Goal: Task Accomplishment & Management: Complete application form

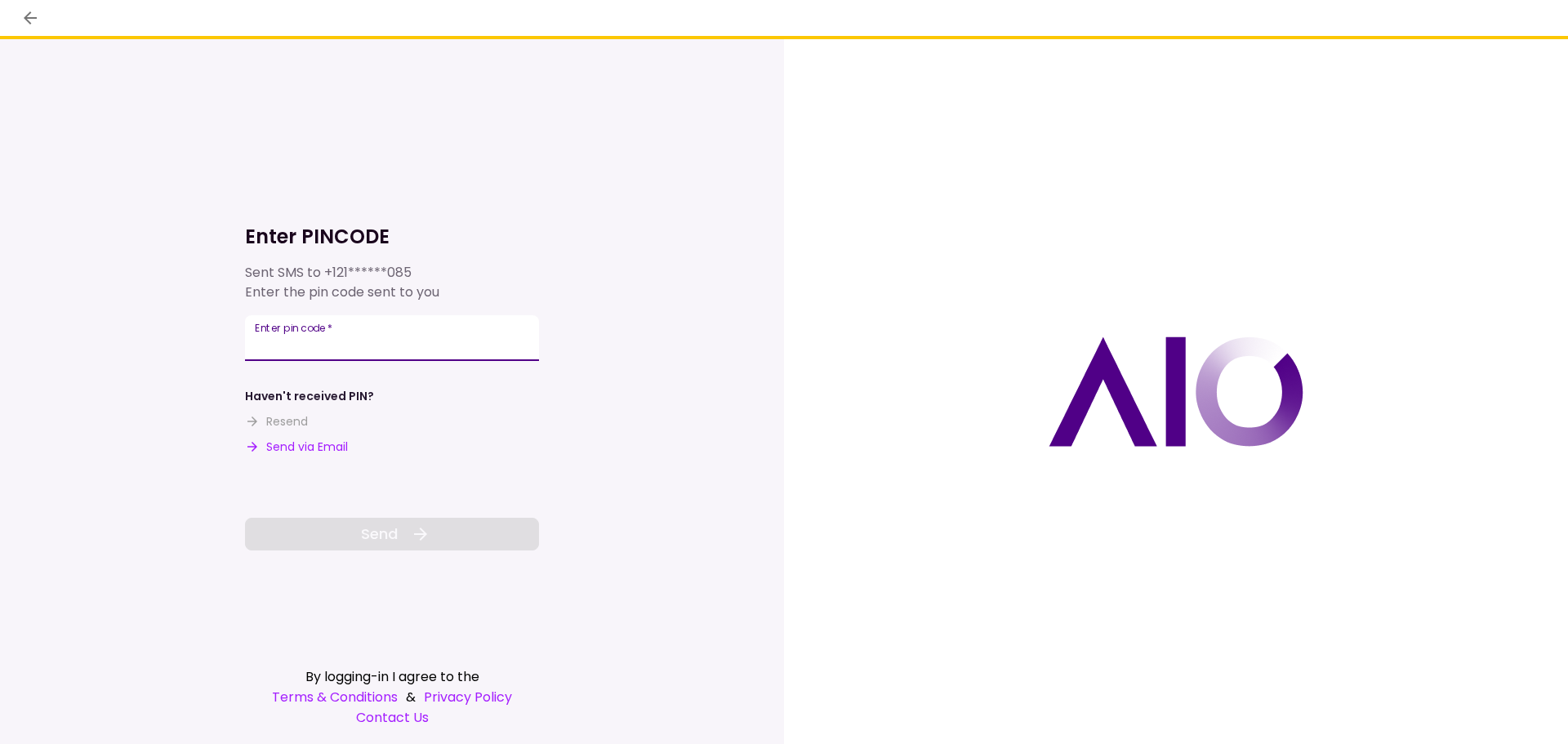
click at [336, 343] on input "Enter pin code   *" at bounding box center [392, 338] width 294 height 46
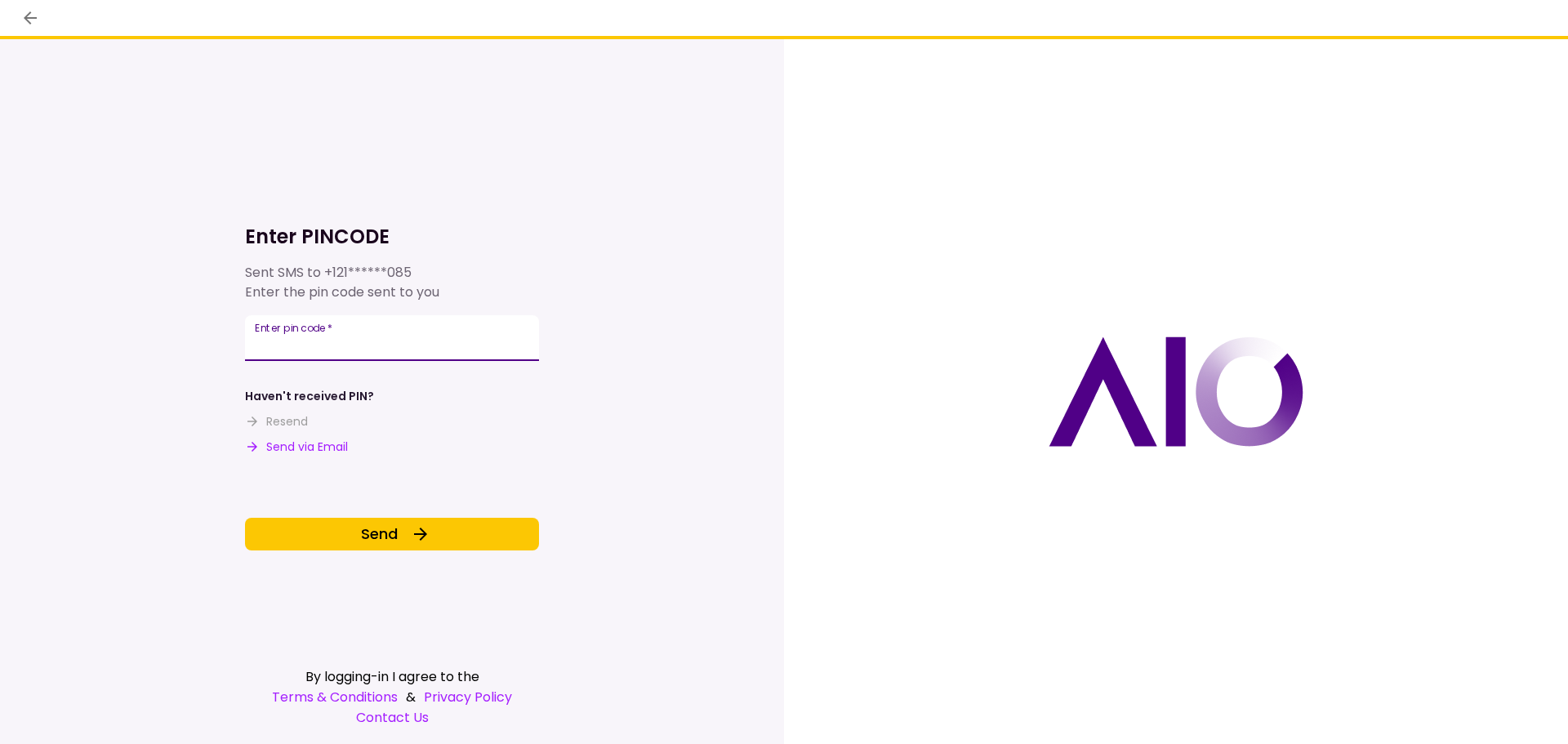
type input "******"
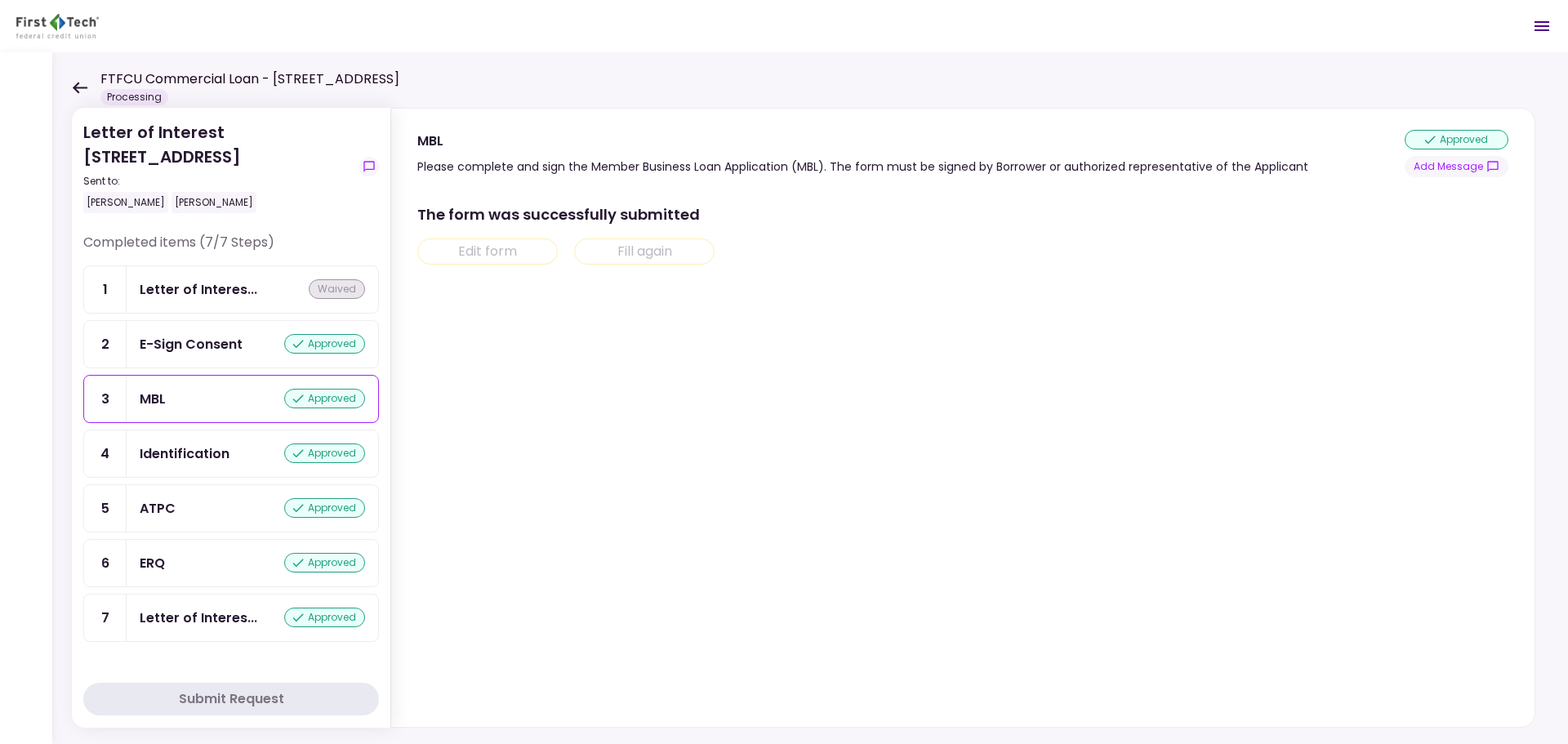
click at [88, 90] on div "FTFCU Commercial Loan - [STREET_ADDRESS] Processing" at bounding box center [236, 87] width 328 height 36
click at [84, 87] on icon at bounding box center [80, 87] width 15 height 11
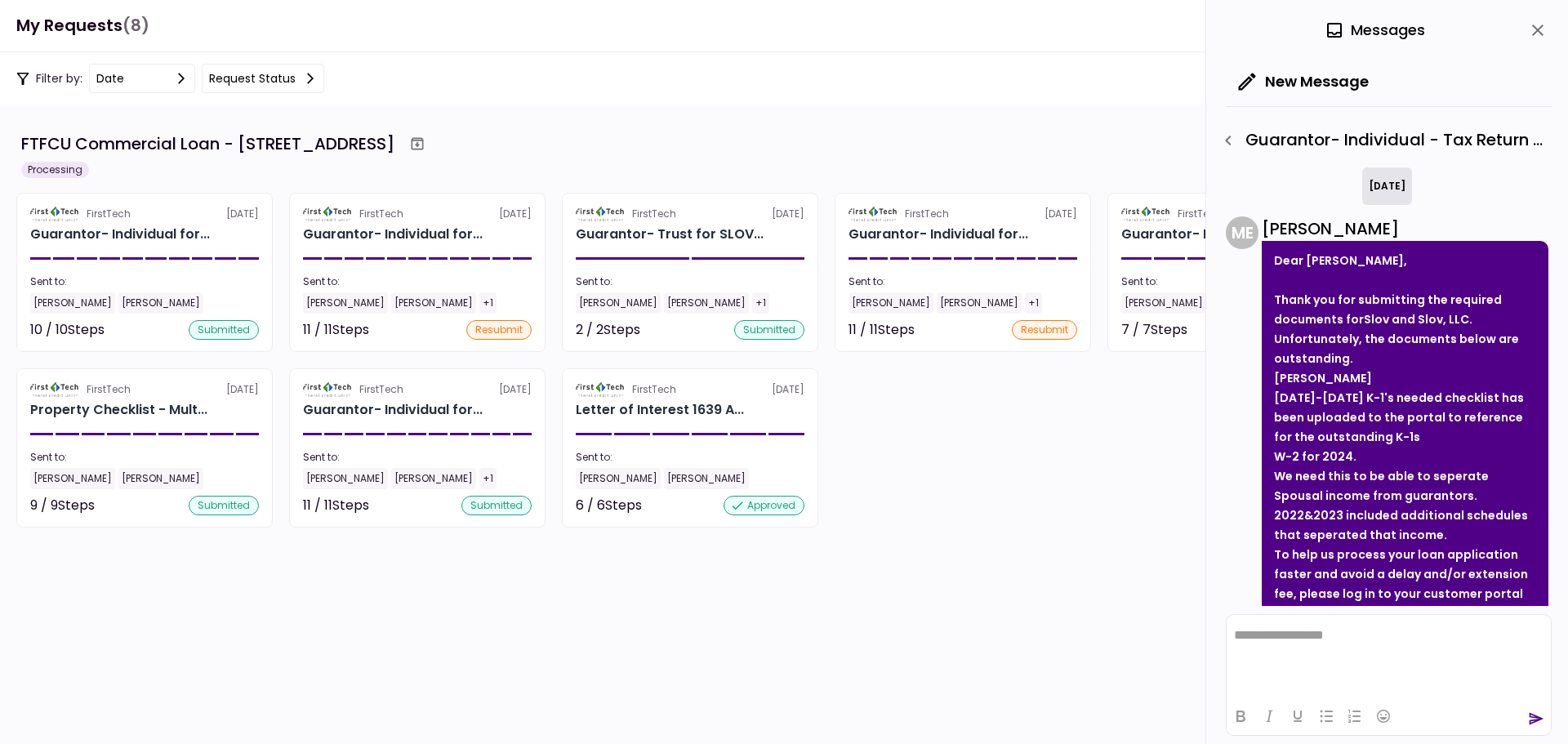
scroll to position [866, 0]
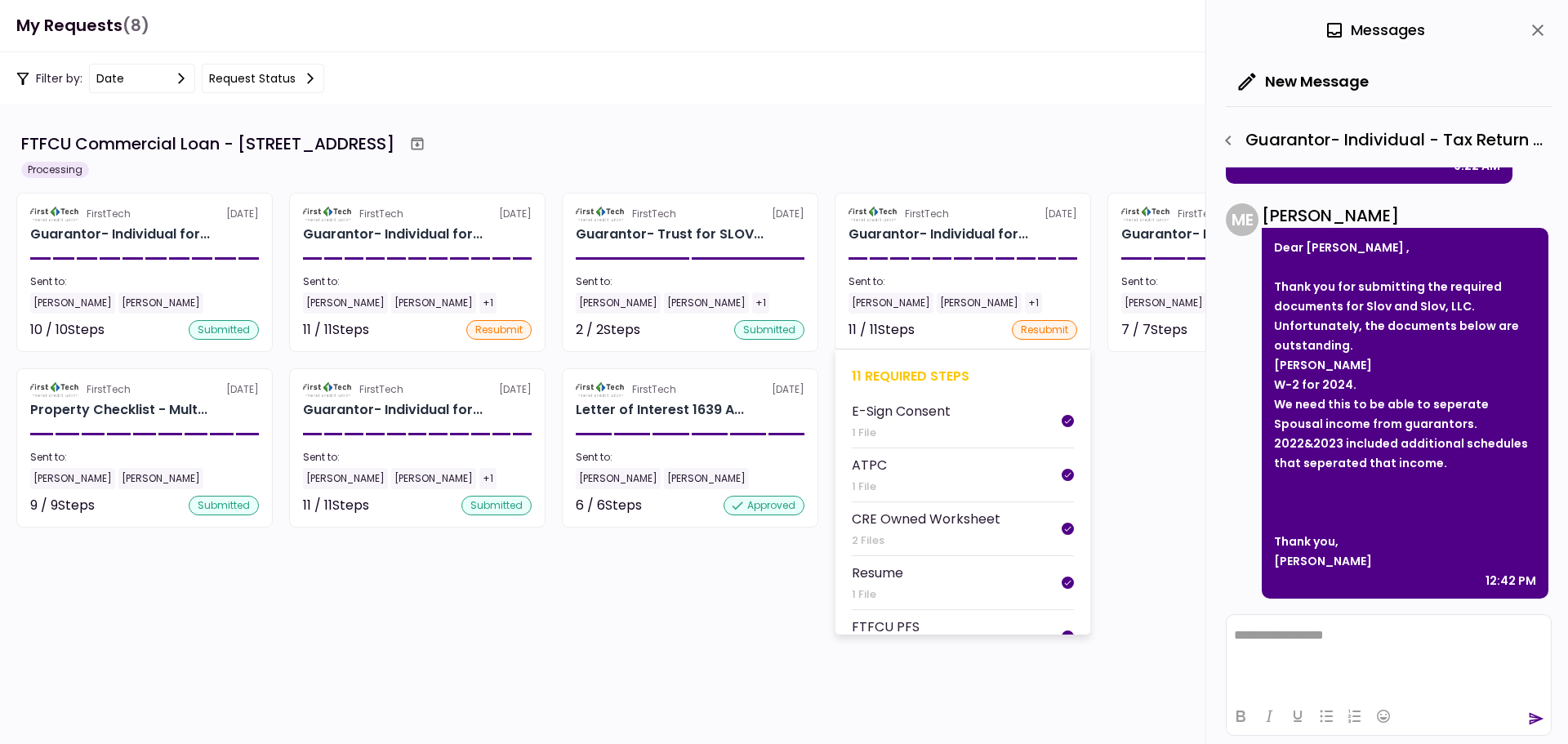
click at [905, 372] on div "11 required steps" at bounding box center [963, 377] width 222 height 21
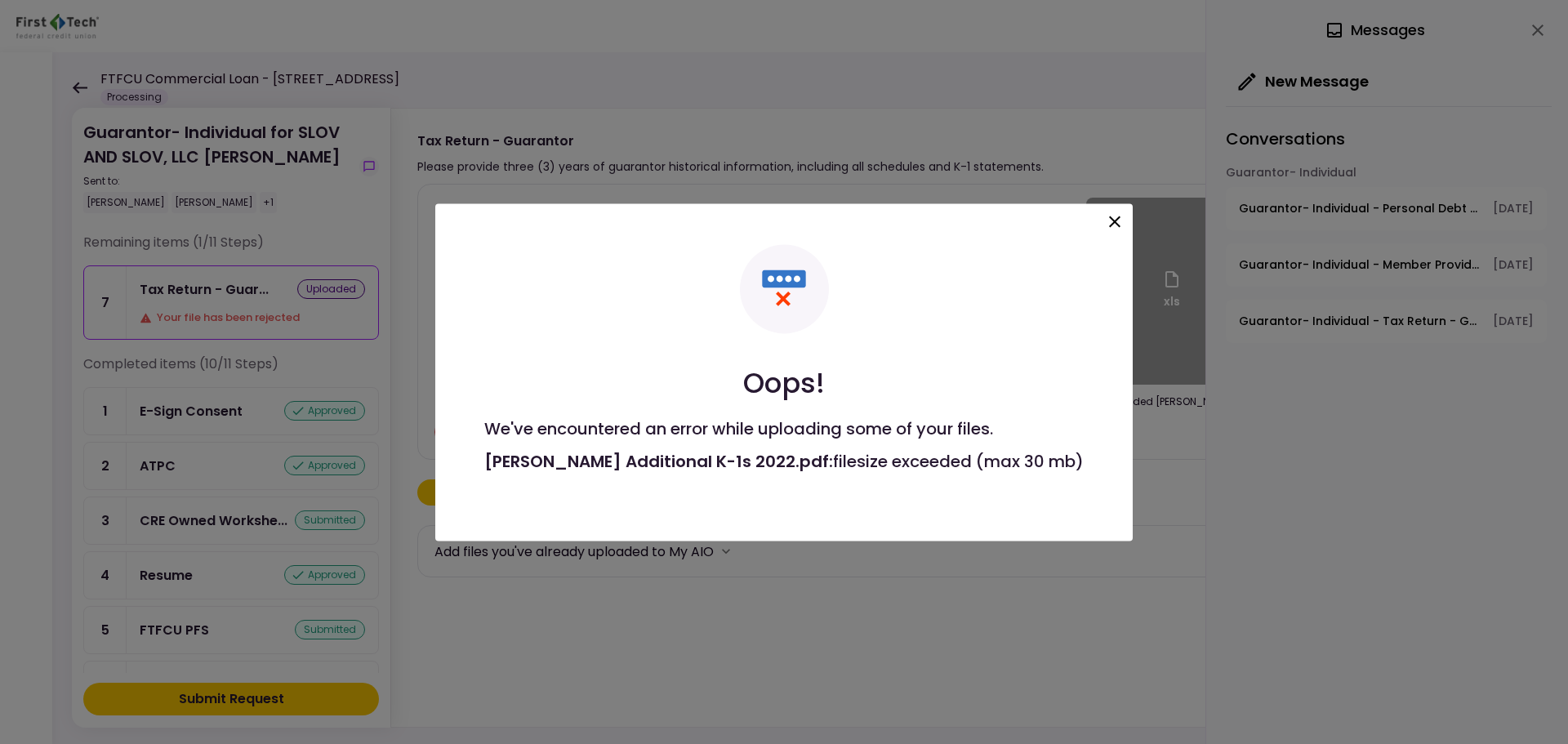
click at [1107, 218] on icon at bounding box center [1114, 221] width 20 height 20
click at [1110, 223] on icon at bounding box center [1115, 222] width 11 height 11
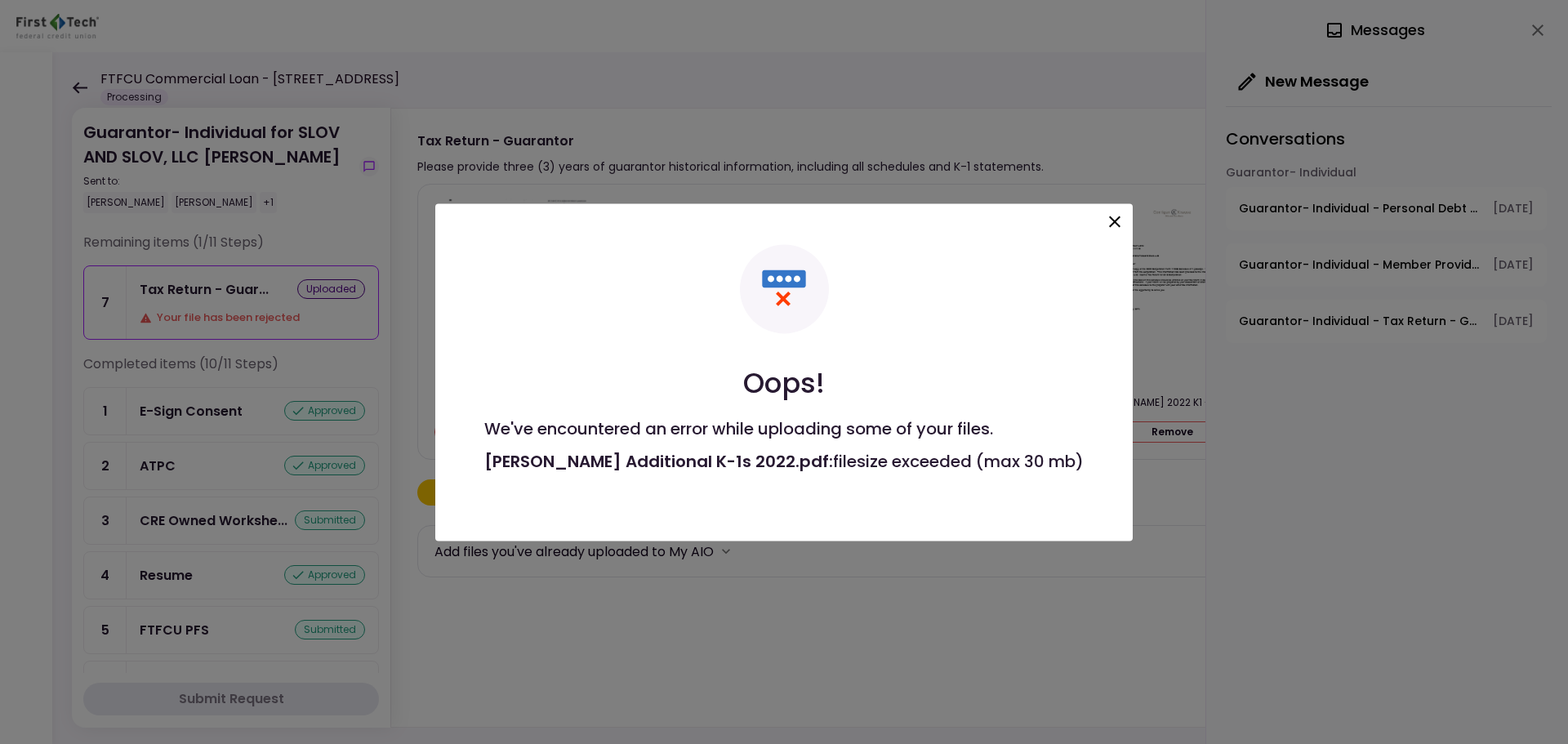
click at [1105, 222] on icon at bounding box center [1114, 221] width 20 height 20
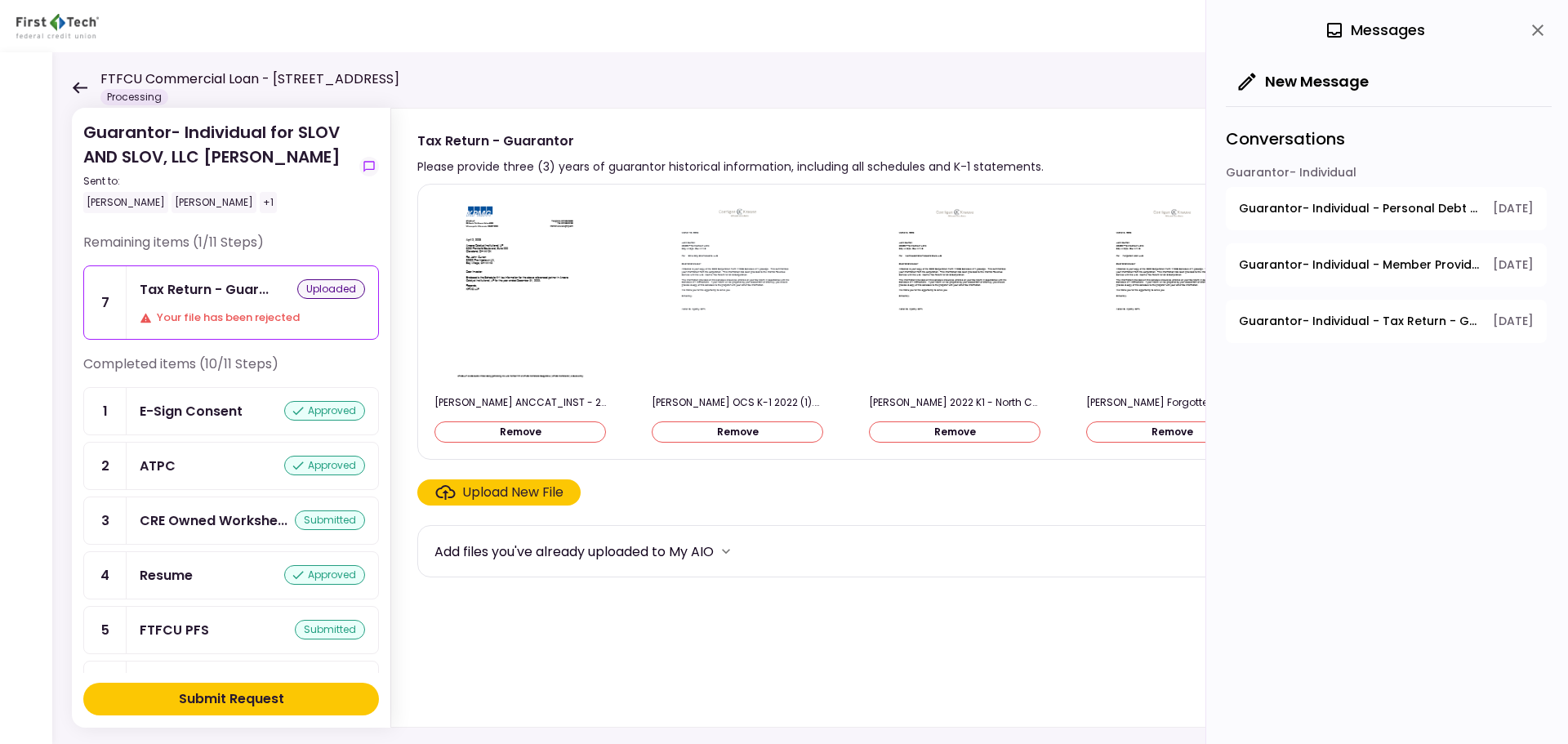
click at [235, 710] on button "Submit Request" at bounding box center [231, 699] width 296 height 33
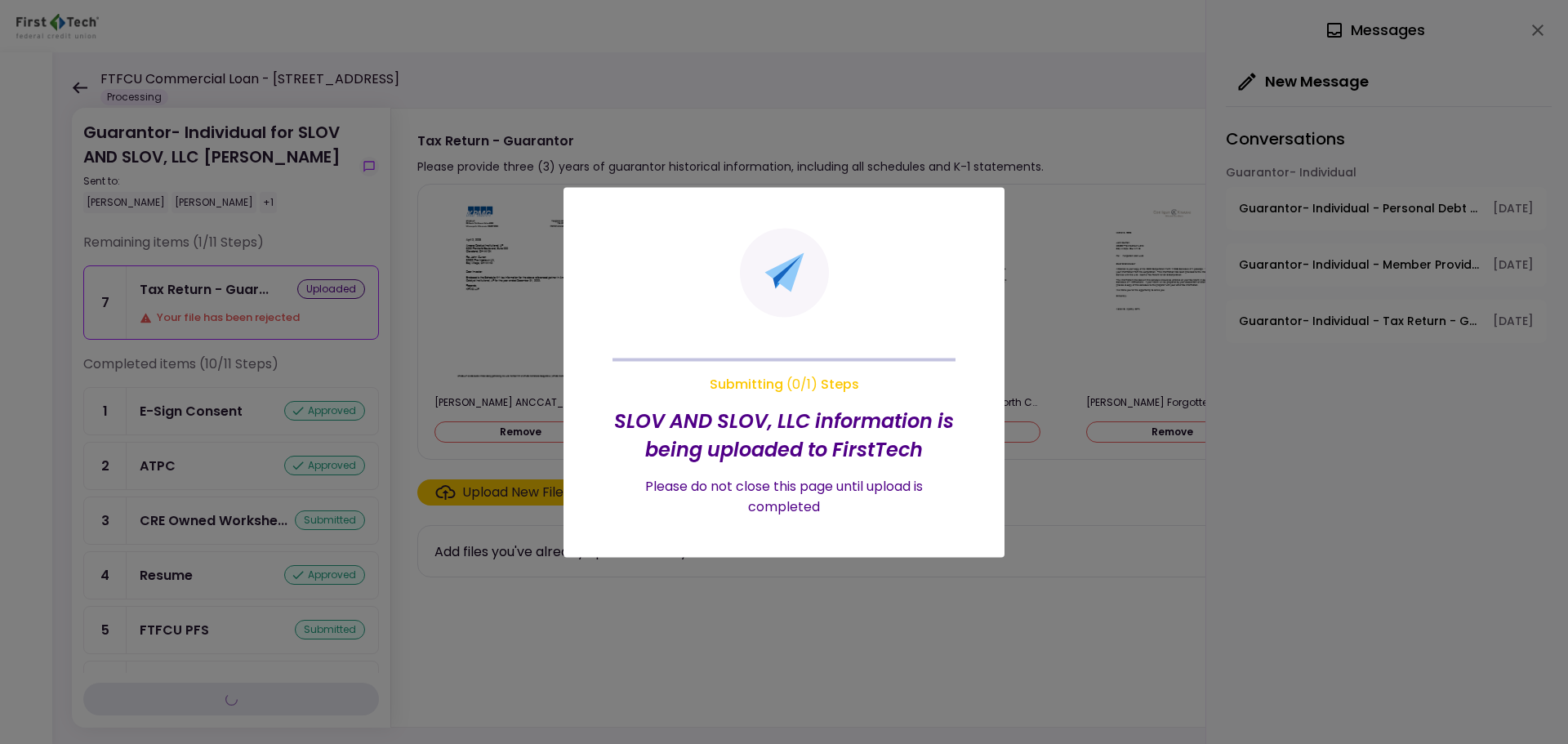
click at [925, 628] on div at bounding box center [784, 372] width 1568 height 744
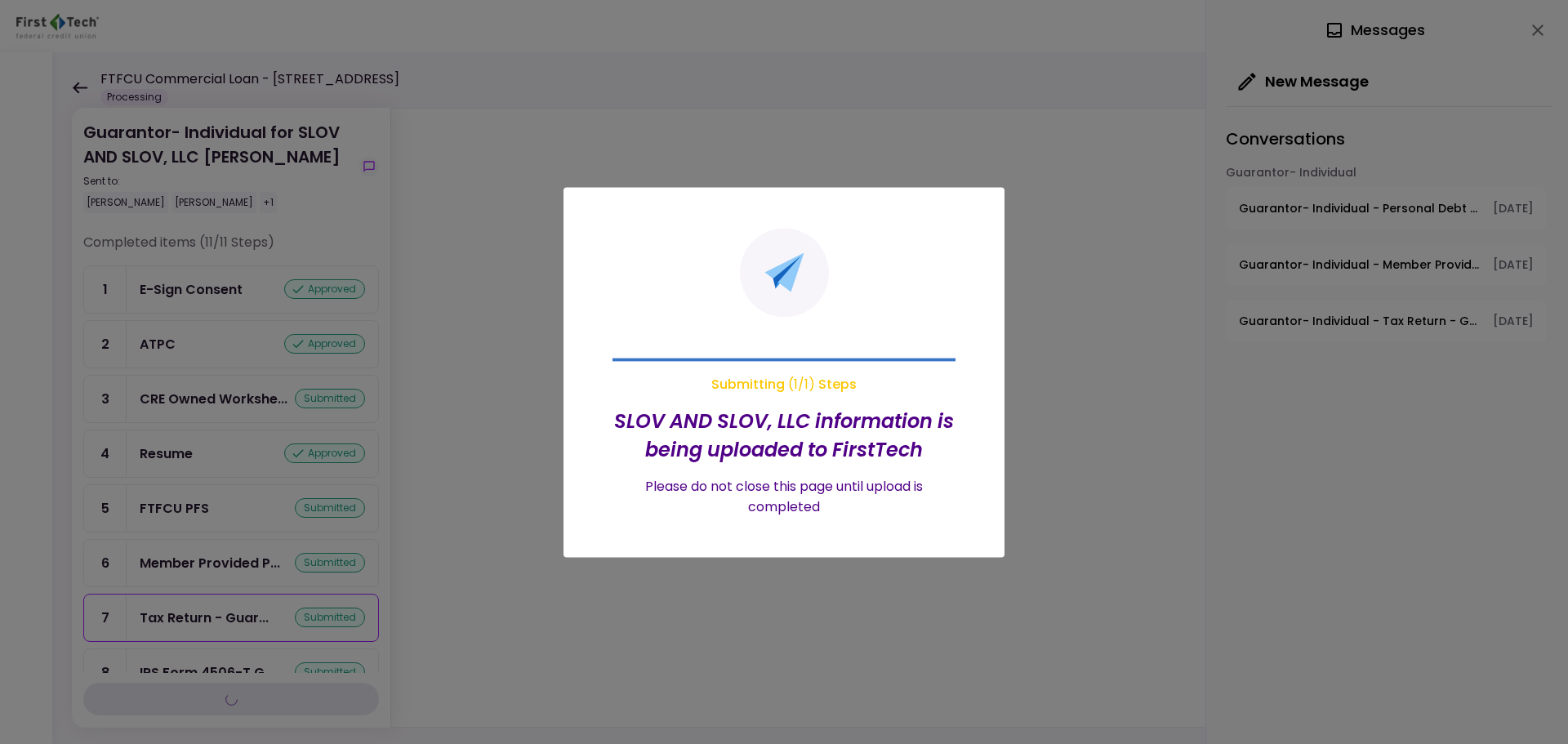
click at [84, 89] on div at bounding box center [784, 372] width 1568 height 744
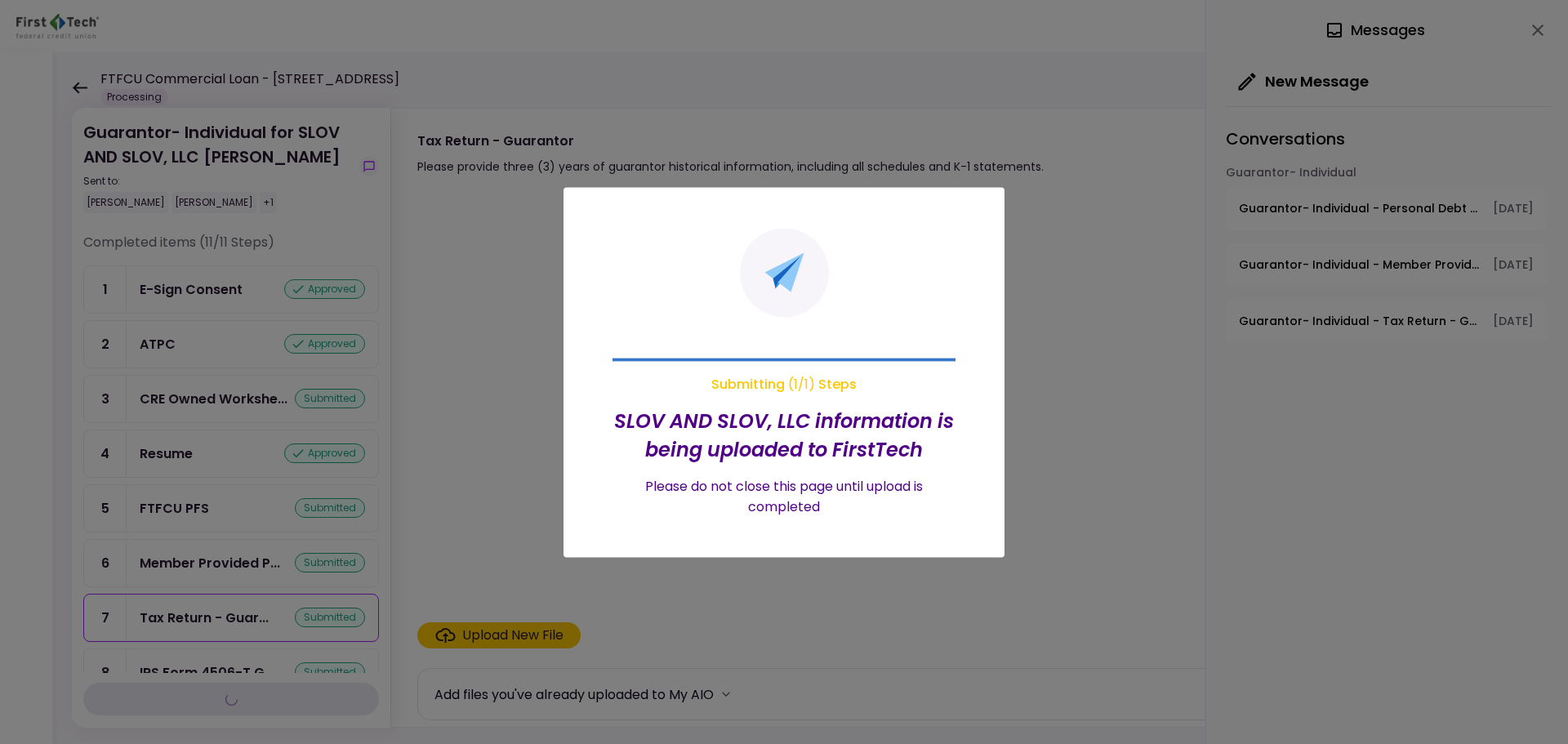
click at [80, 89] on div at bounding box center [784, 372] width 1568 height 744
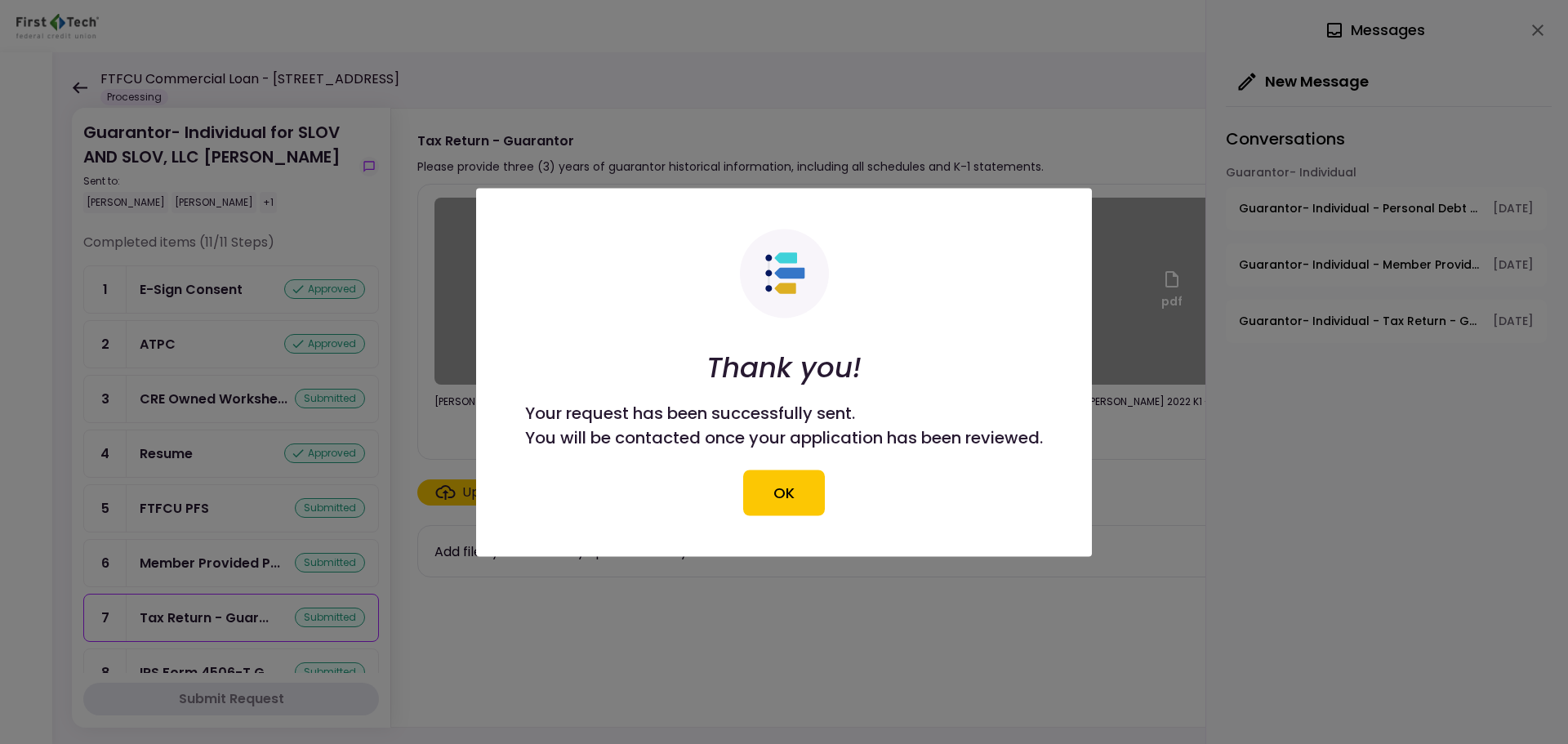
click at [800, 491] on button "OK" at bounding box center [784, 492] width 82 height 46
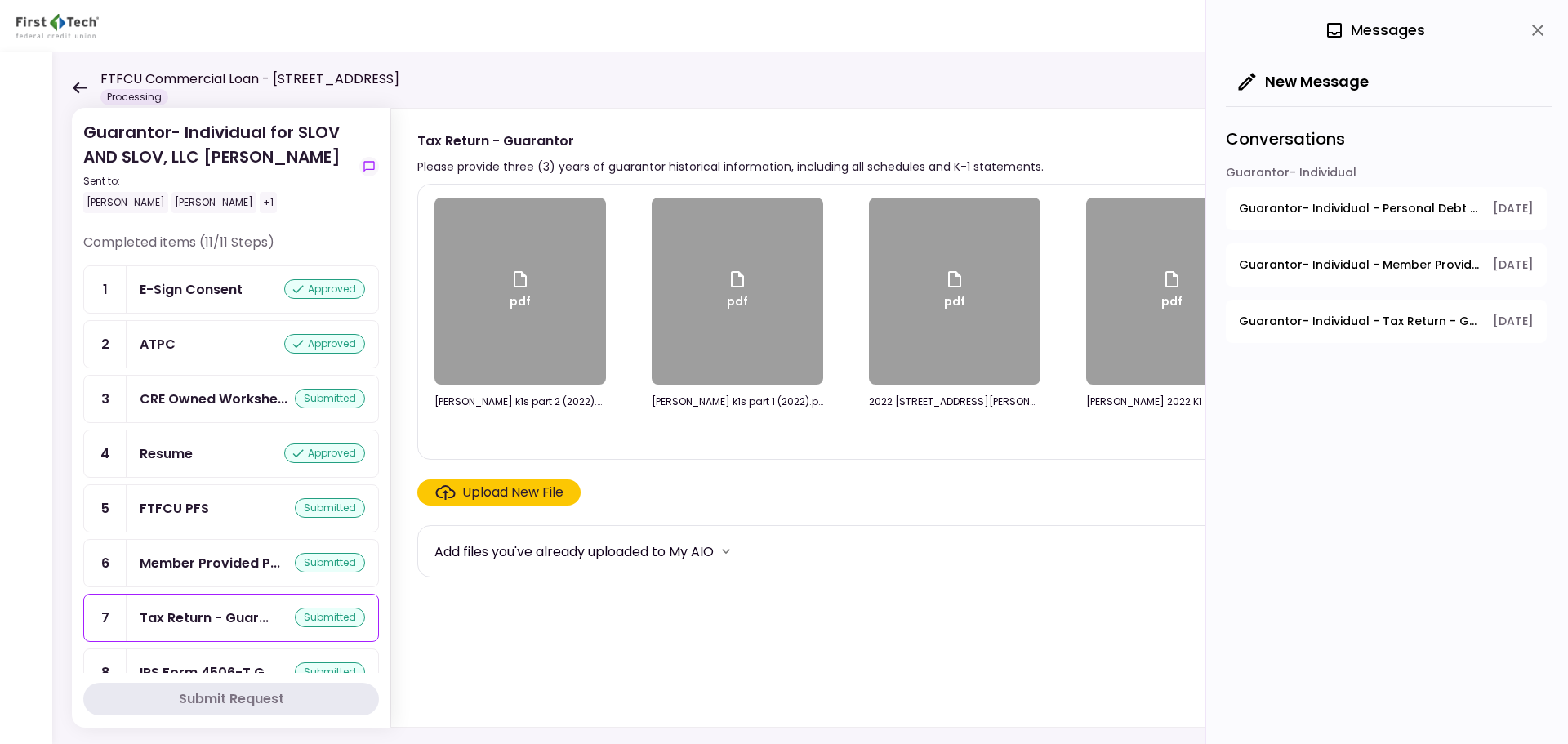
click at [89, 84] on div "FTFCU Commercial Loan - [STREET_ADDRESS] Processing" at bounding box center [236, 87] width 328 height 36
click at [85, 87] on icon at bounding box center [80, 87] width 15 height 11
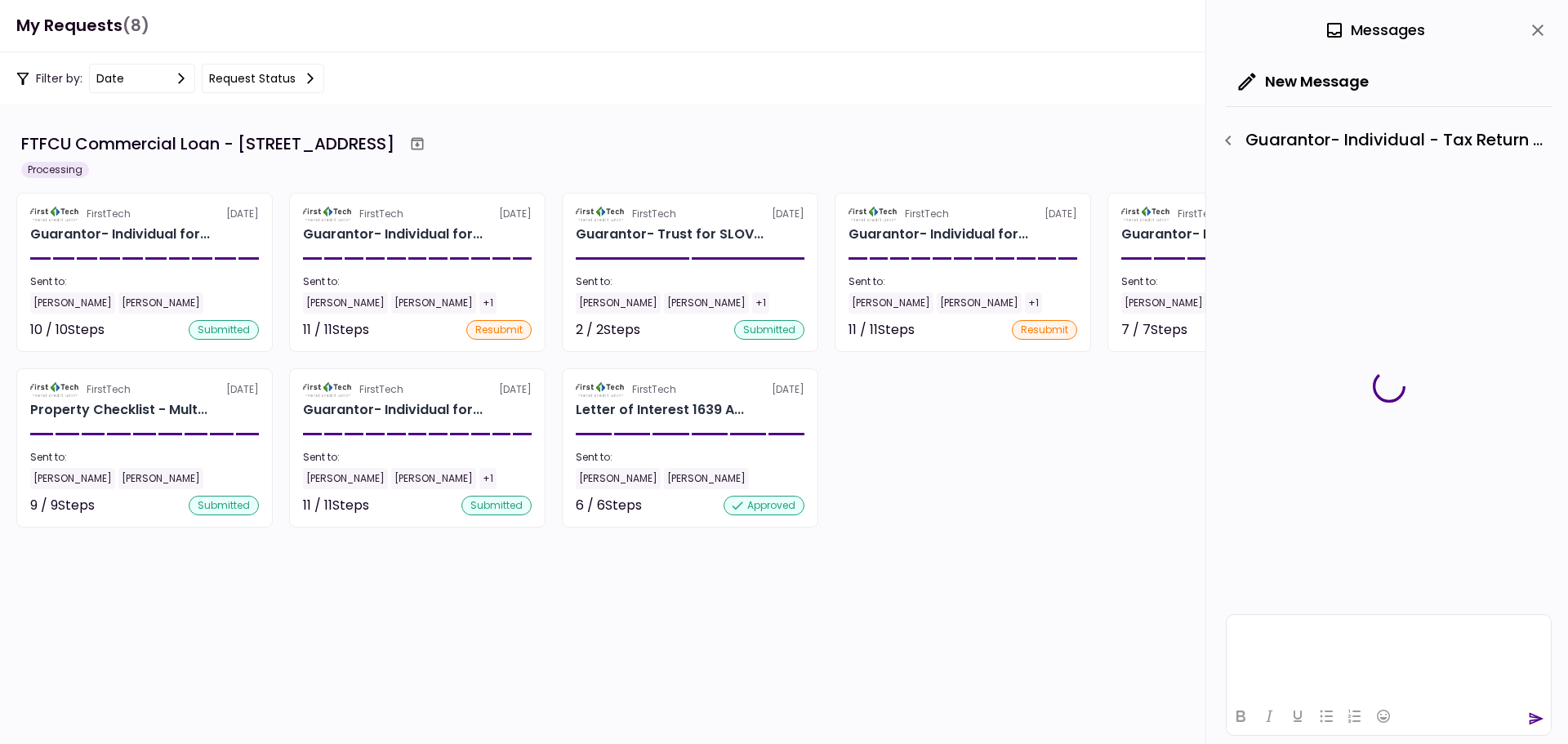
click at [350, 377] on div "11 required steps" at bounding box center [417, 376] width 222 height 21
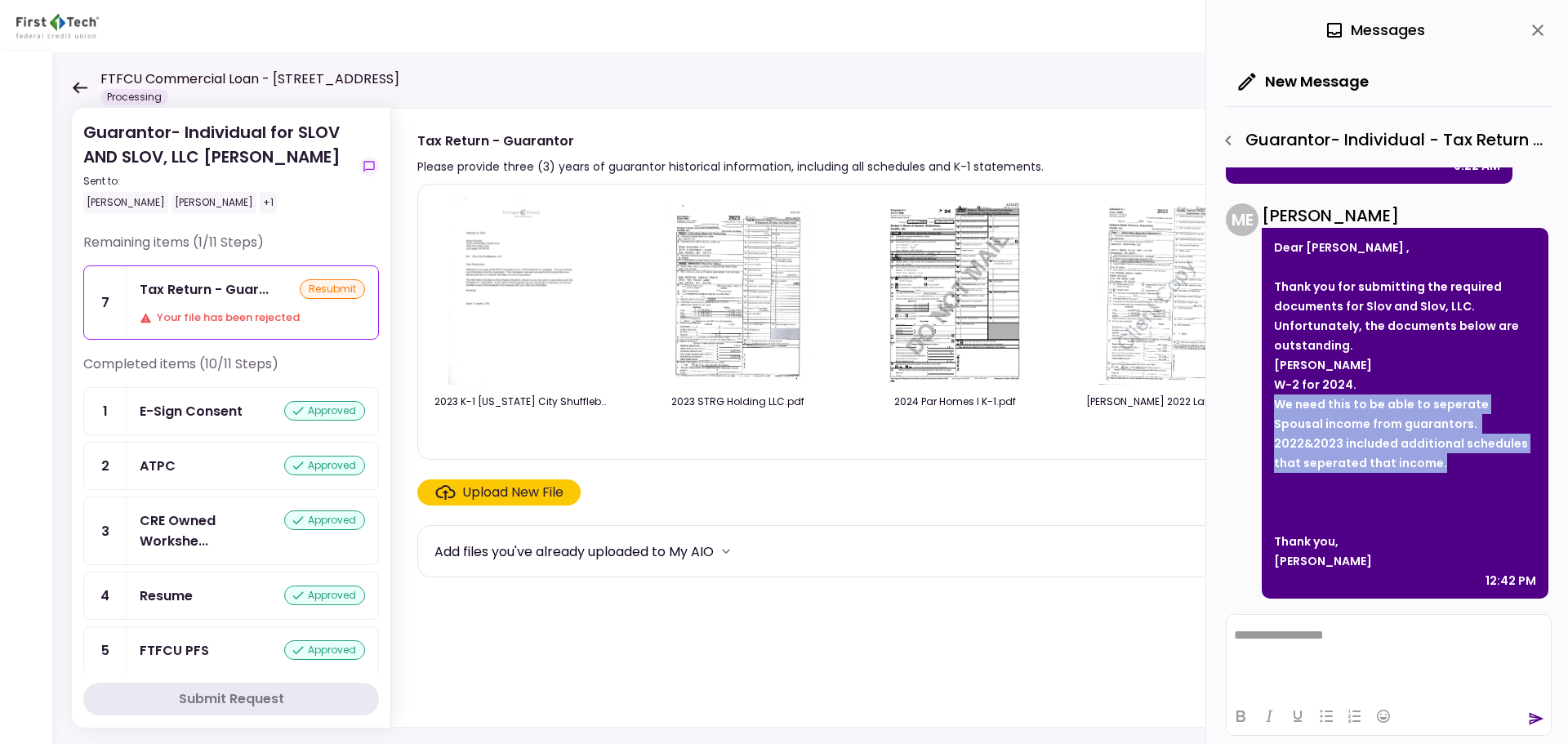
drag, startPoint x: 1417, startPoint y: 468, endPoint x: 1280, endPoint y: 409, distance: 149.2
click at [1280, 409] on li "We need this to be able to seperate Spousal income from guarantors. 2022&2023 i…" at bounding box center [1405, 433] width 262 height 78
copy strong "We need this to be able to seperate Spousal income from guarantors. 2022&2023 i…"
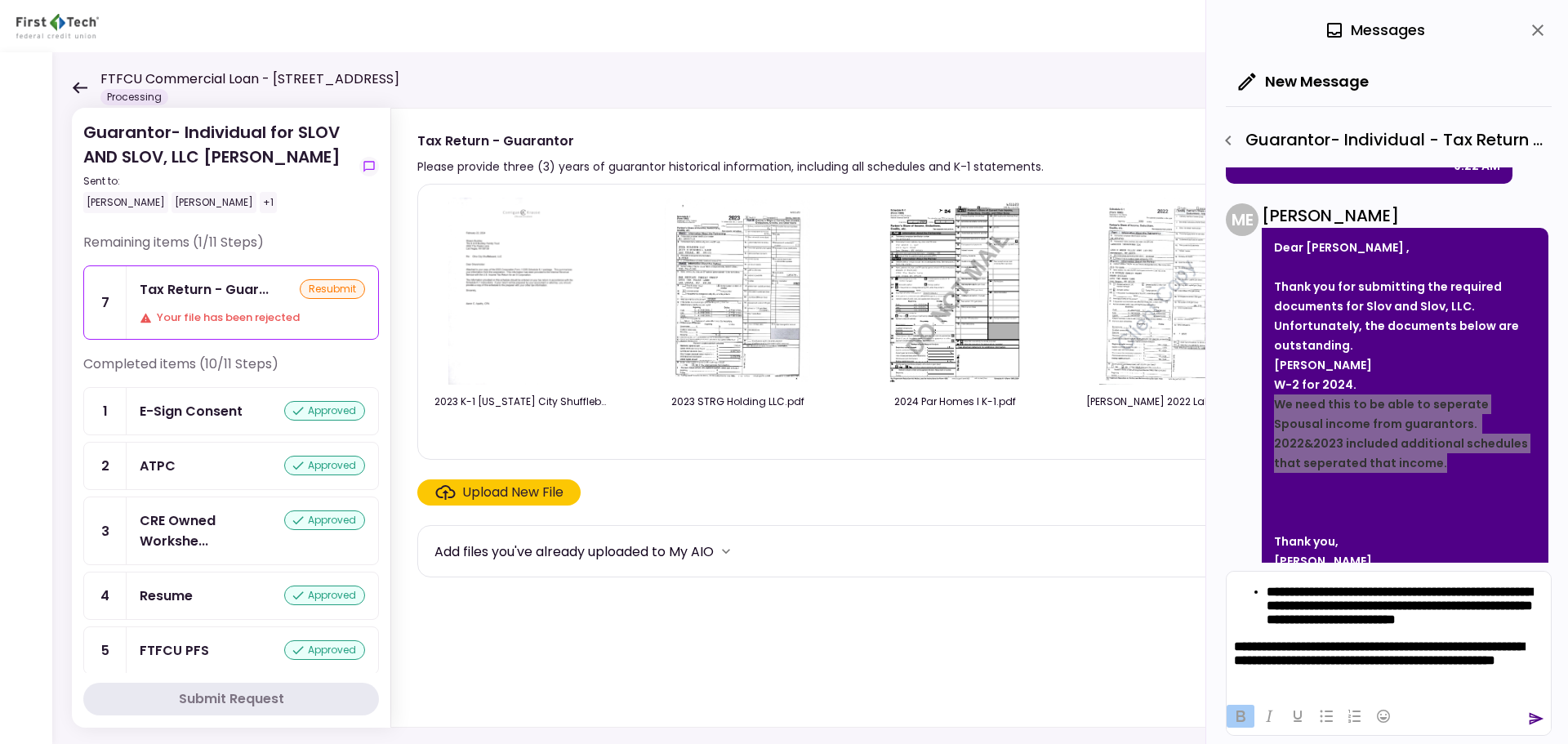
scroll to position [32, 0]
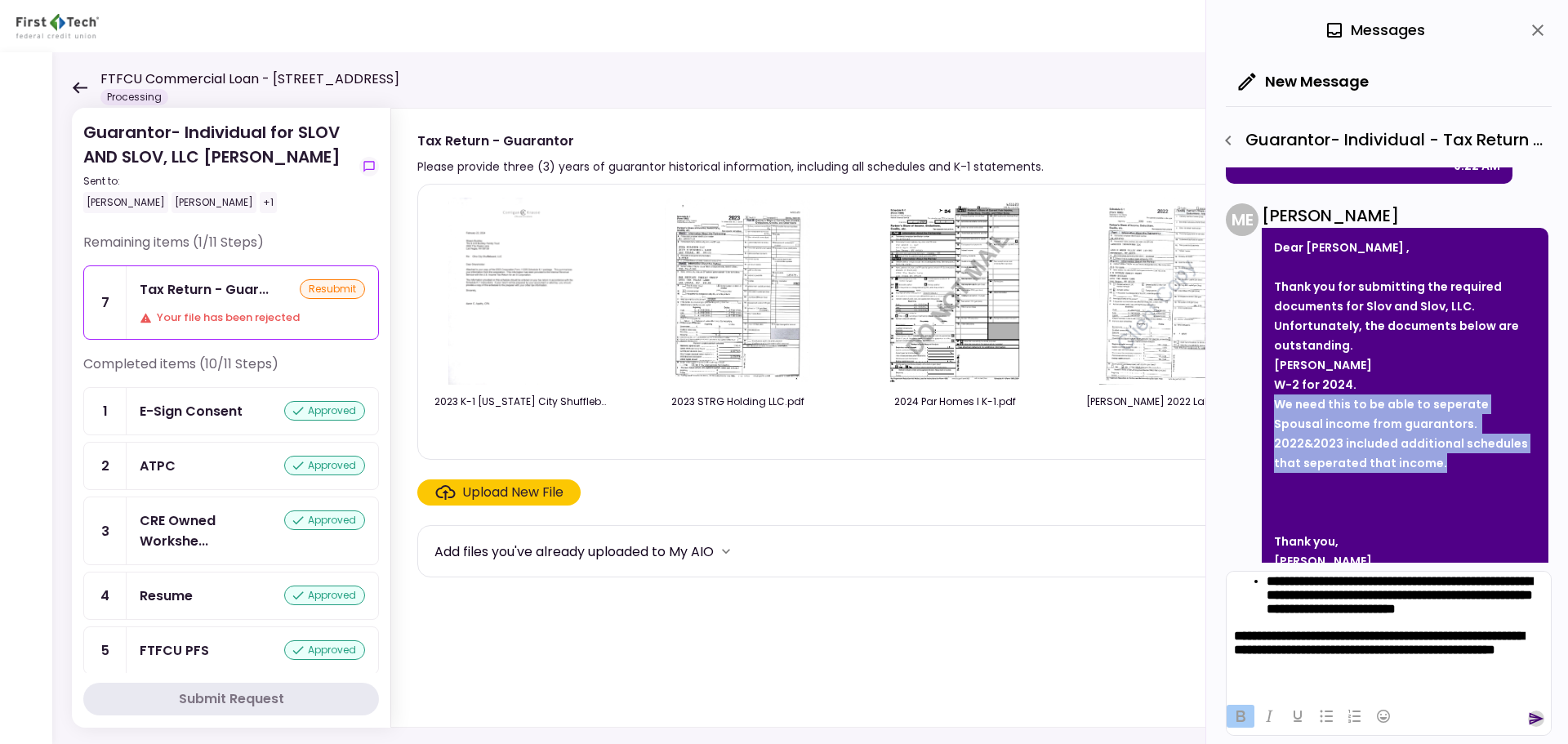
click at [1535, 725] on icon "send" at bounding box center [1536, 718] width 16 height 16
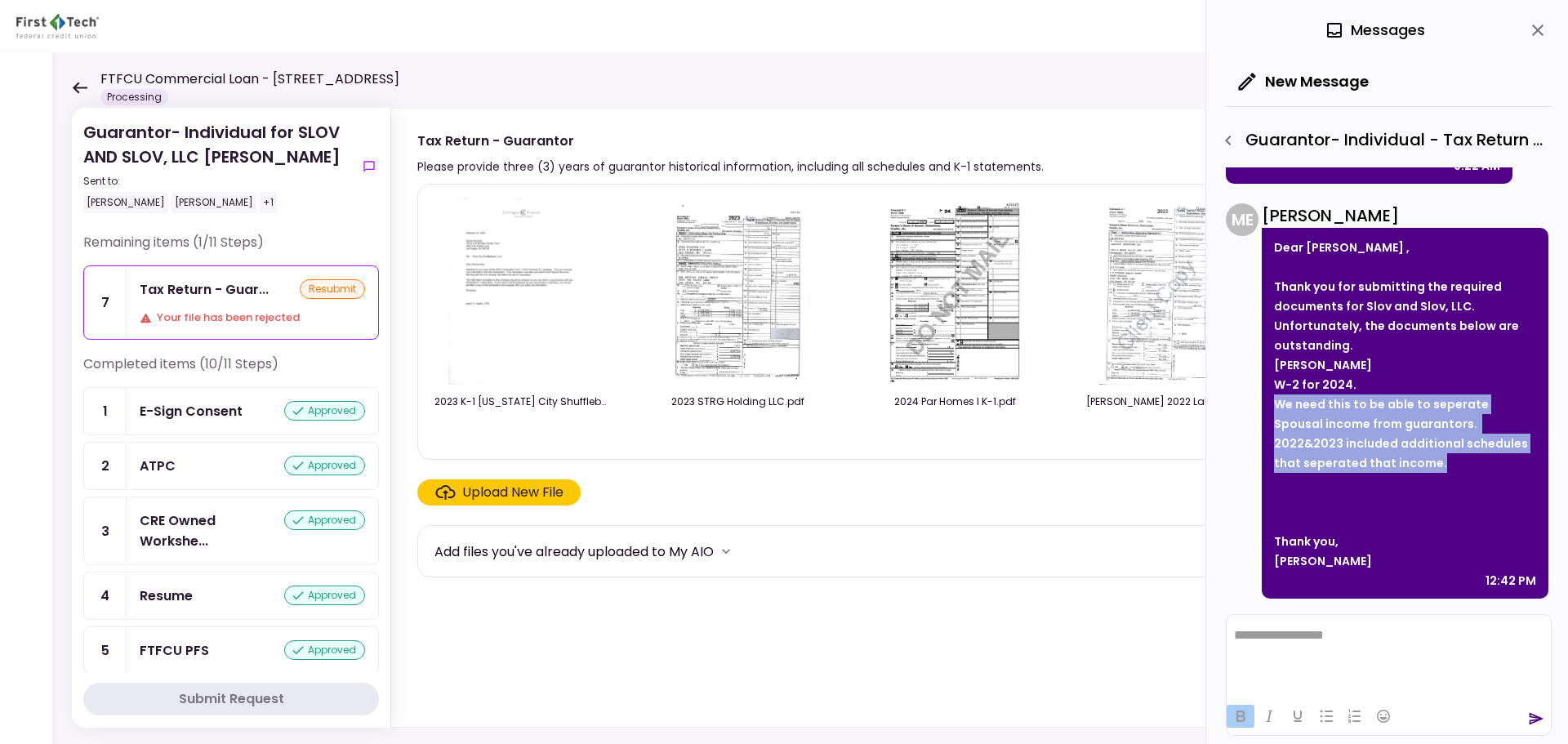
scroll to position [1139, 0]
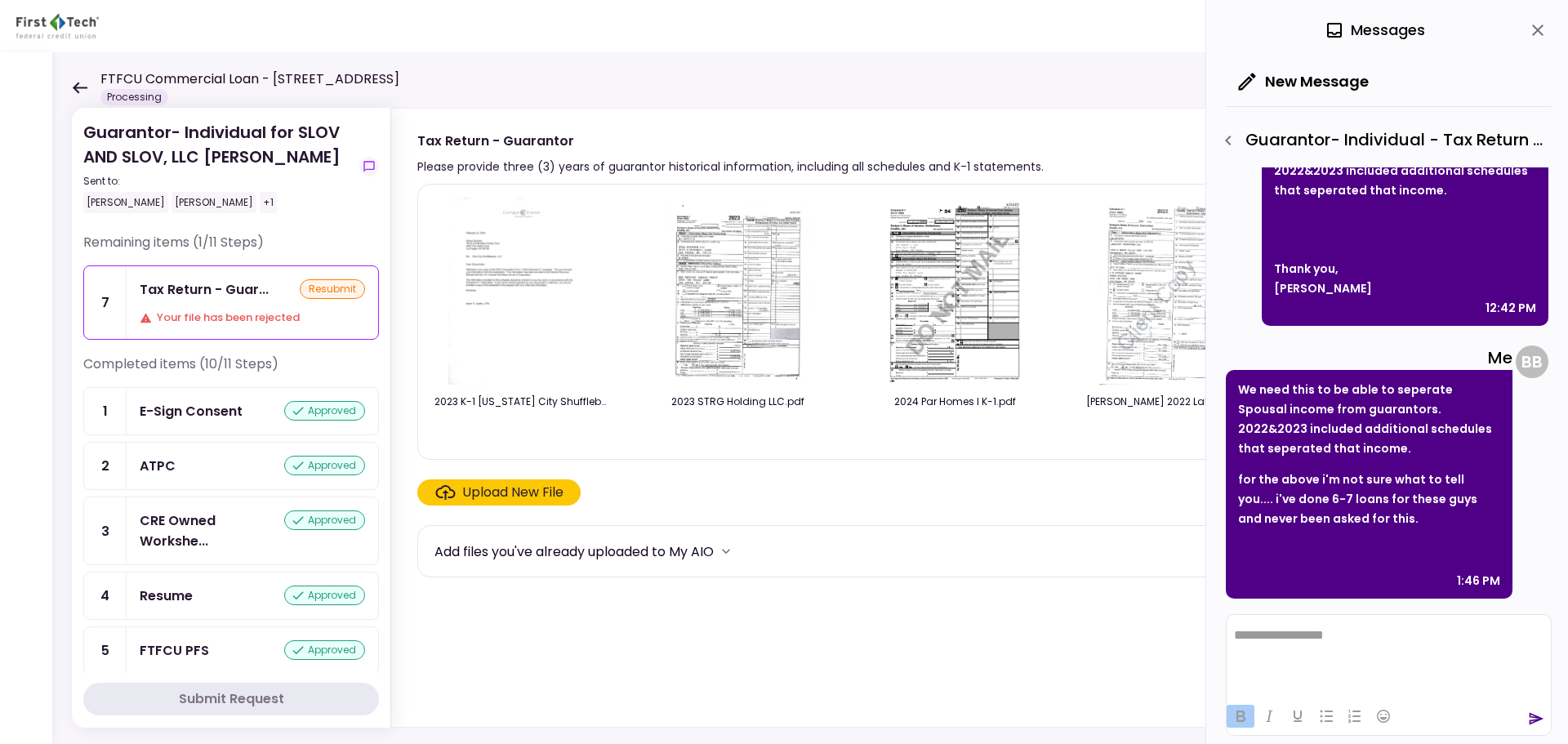
click at [85, 84] on icon at bounding box center [80, 87] width 16 height 12
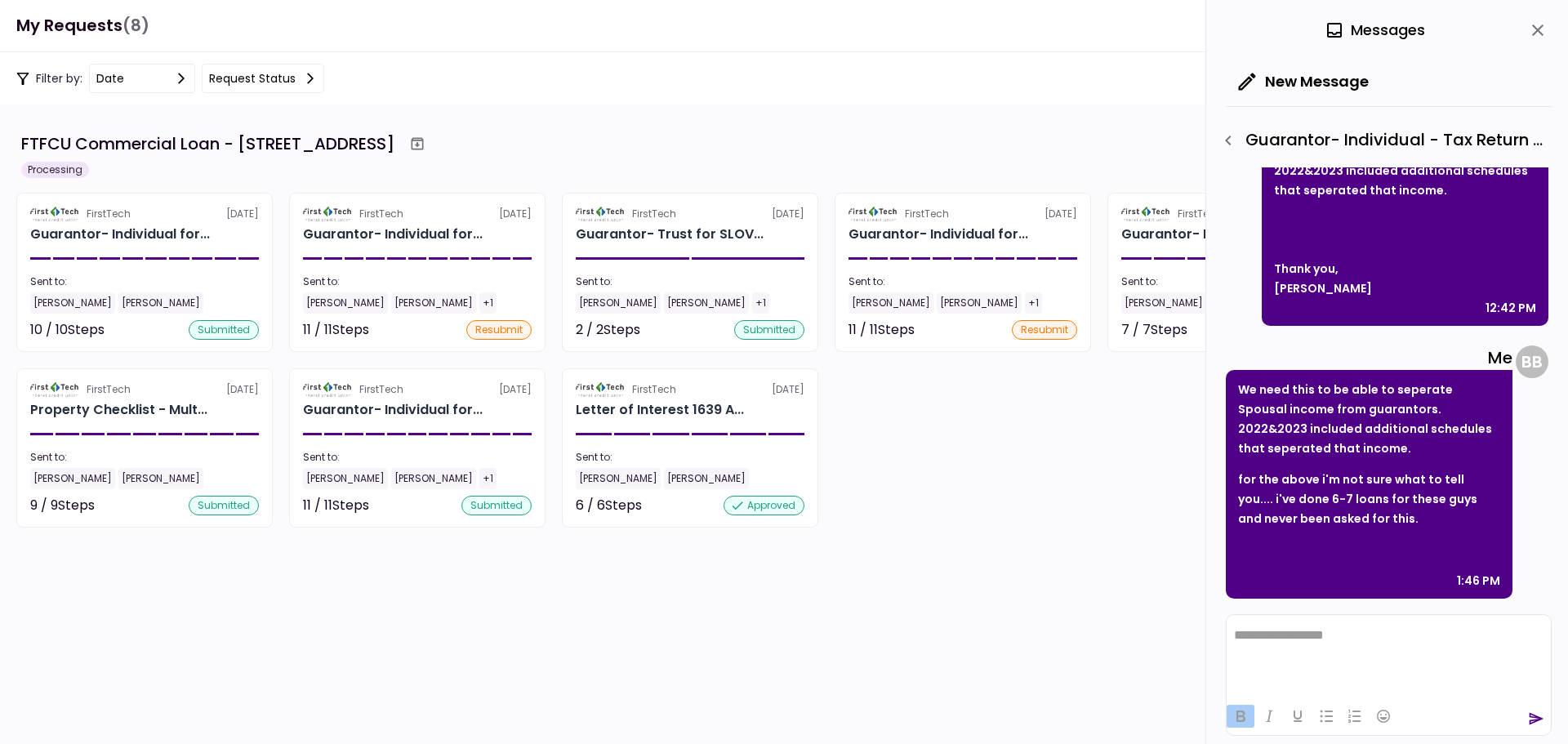
click at [1540, 28] on icon "close" at bounding box center [1538, 30] width 11 height 11
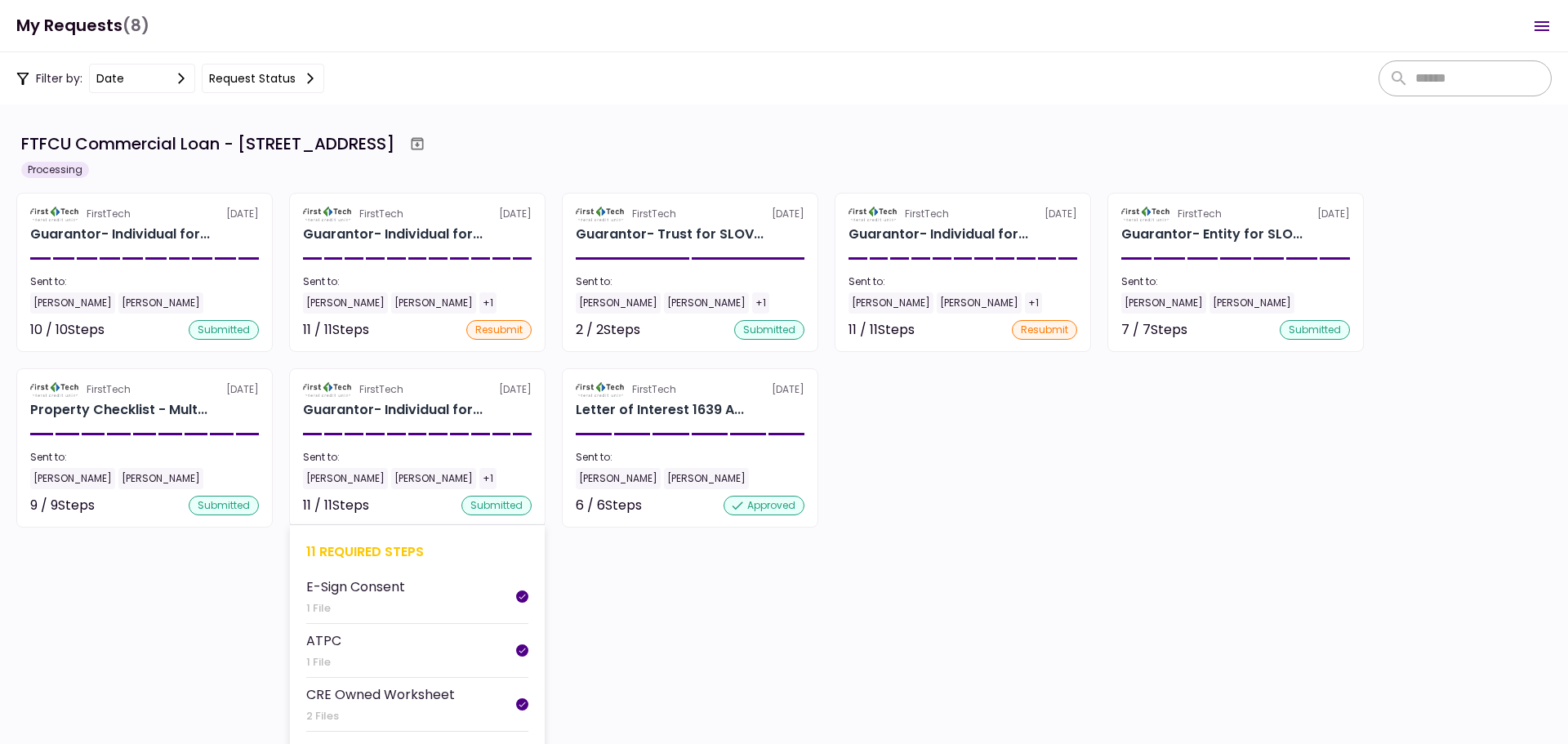
click at [332, 548] on div "11 required steps" at bounding box center [417, 551] width 222 height 21
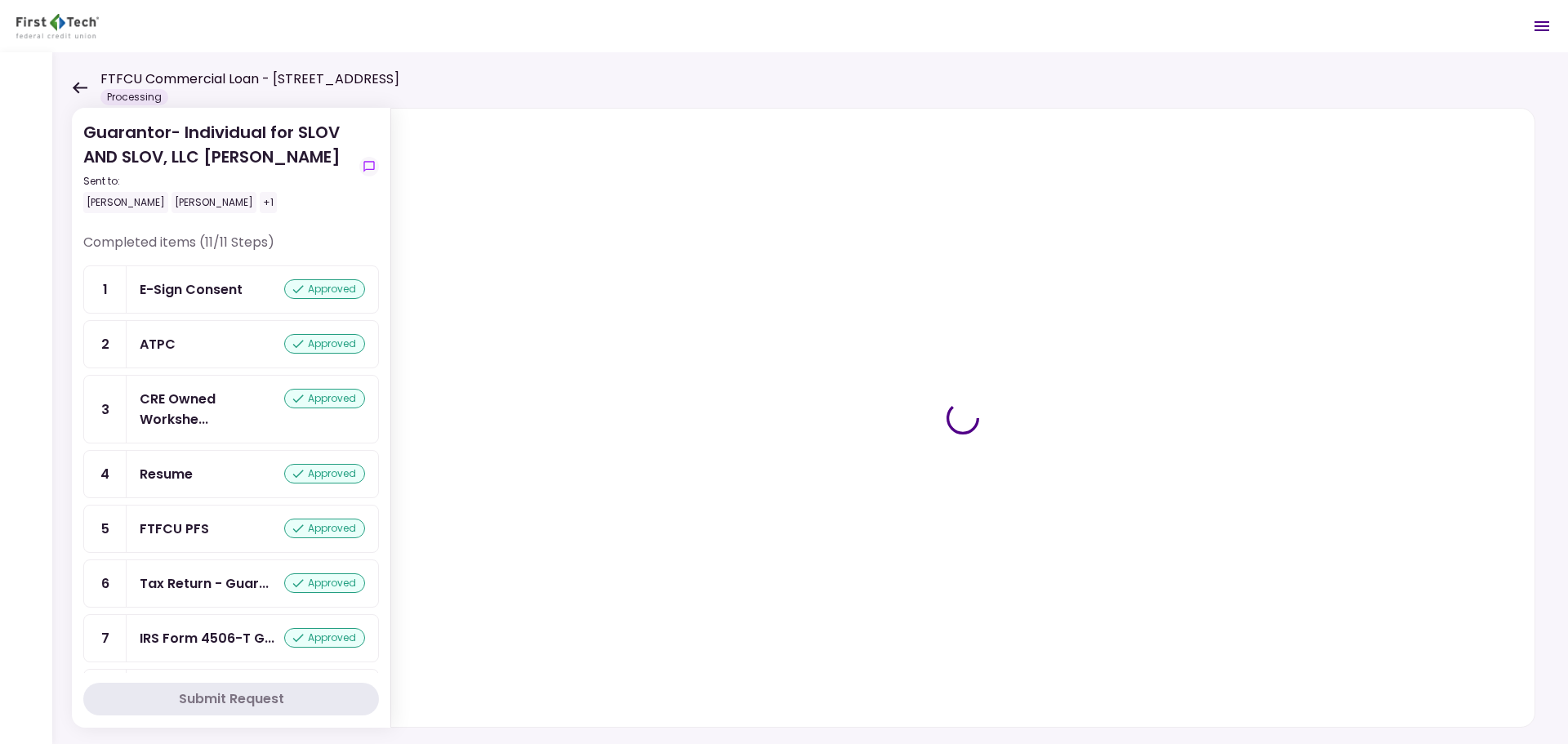
click at [86, 85] on icon at bounding box center [80, 87] width 16 height 12
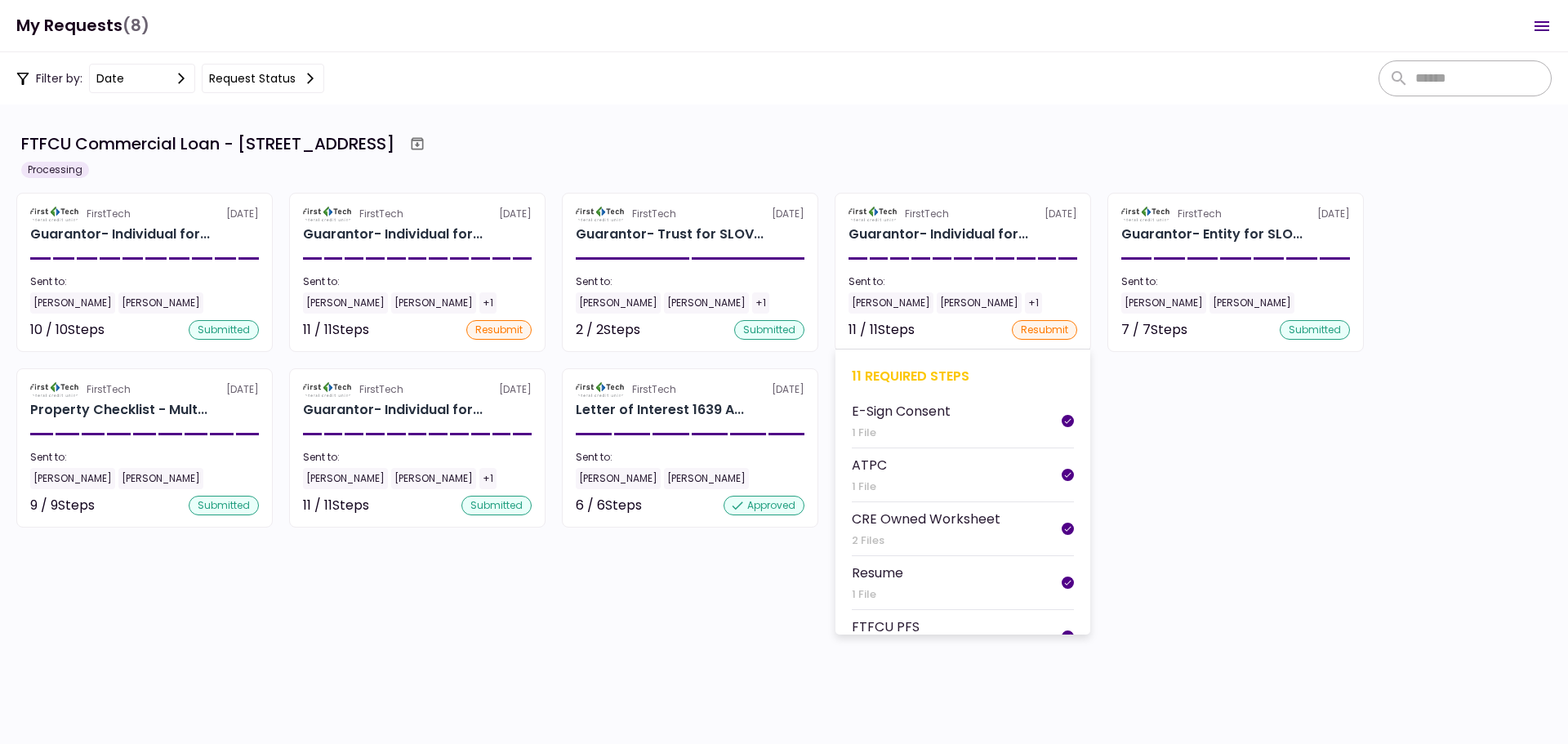
click at [892, 377] on div "11 required steps" at bounding box center [963, 377] width 222 height 21
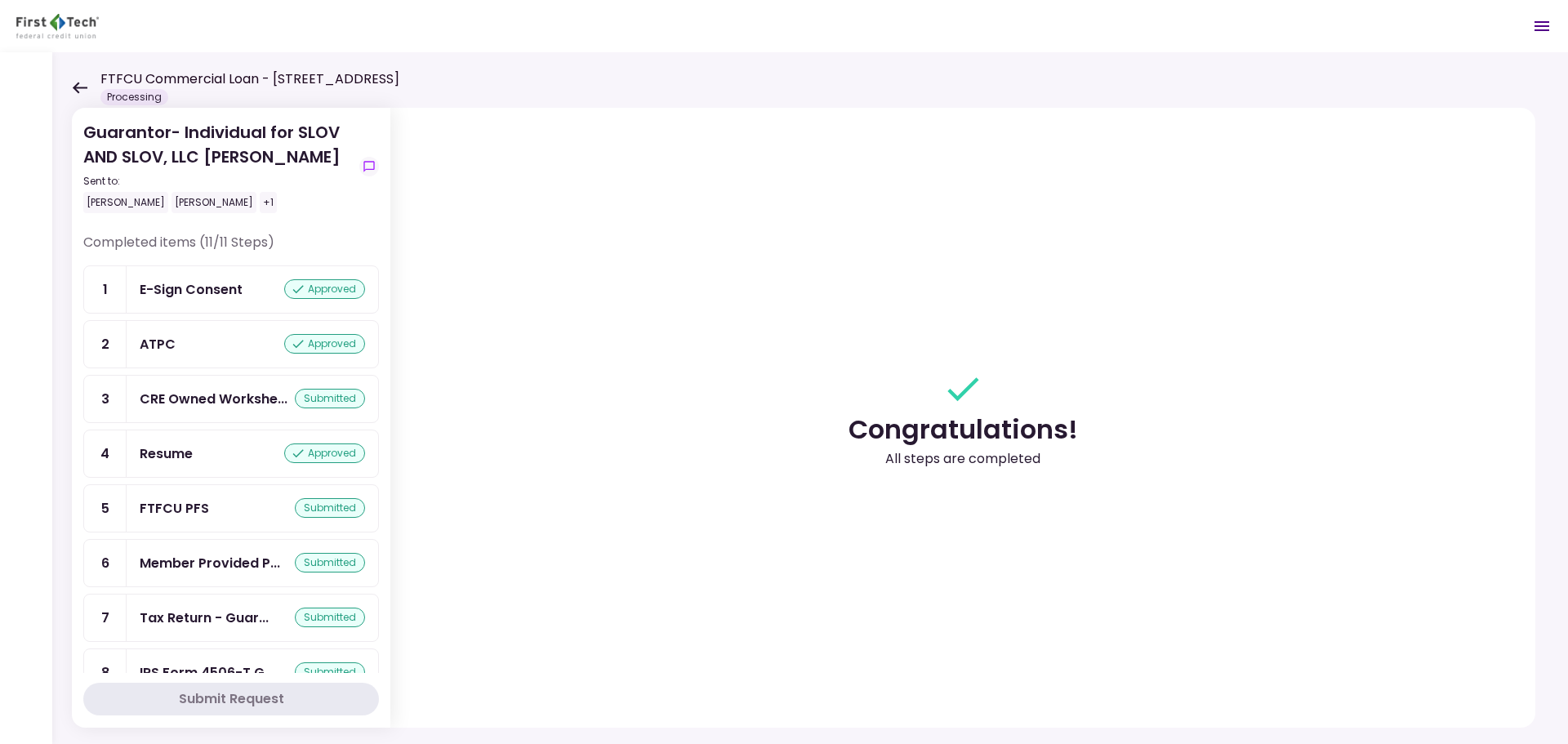
click at [78, 90] on icon at bounding box center [80, 87] width 16 height 12
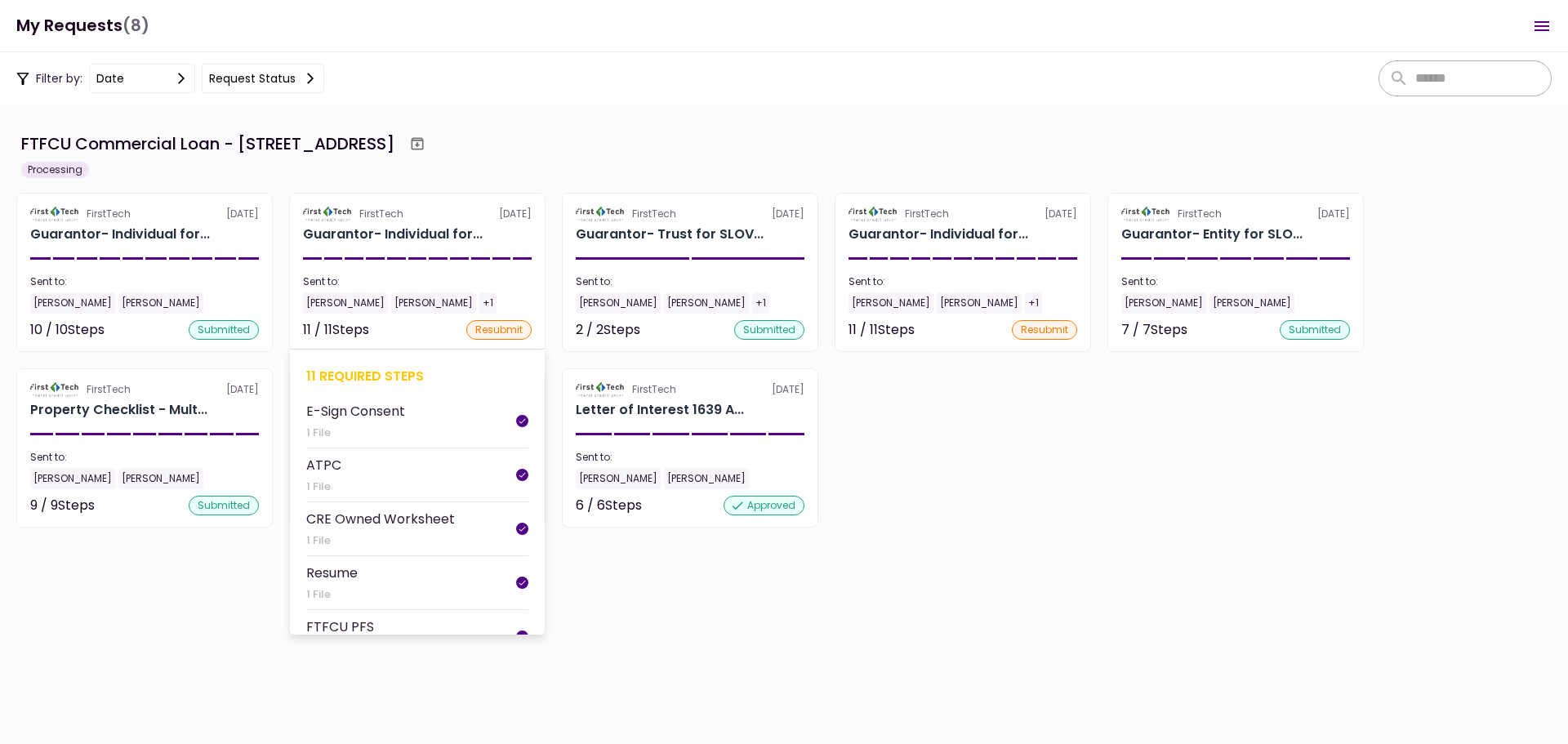
click at [356, 367] on div "11 required steps" at bounding box center [417, 377] width 222 height 21
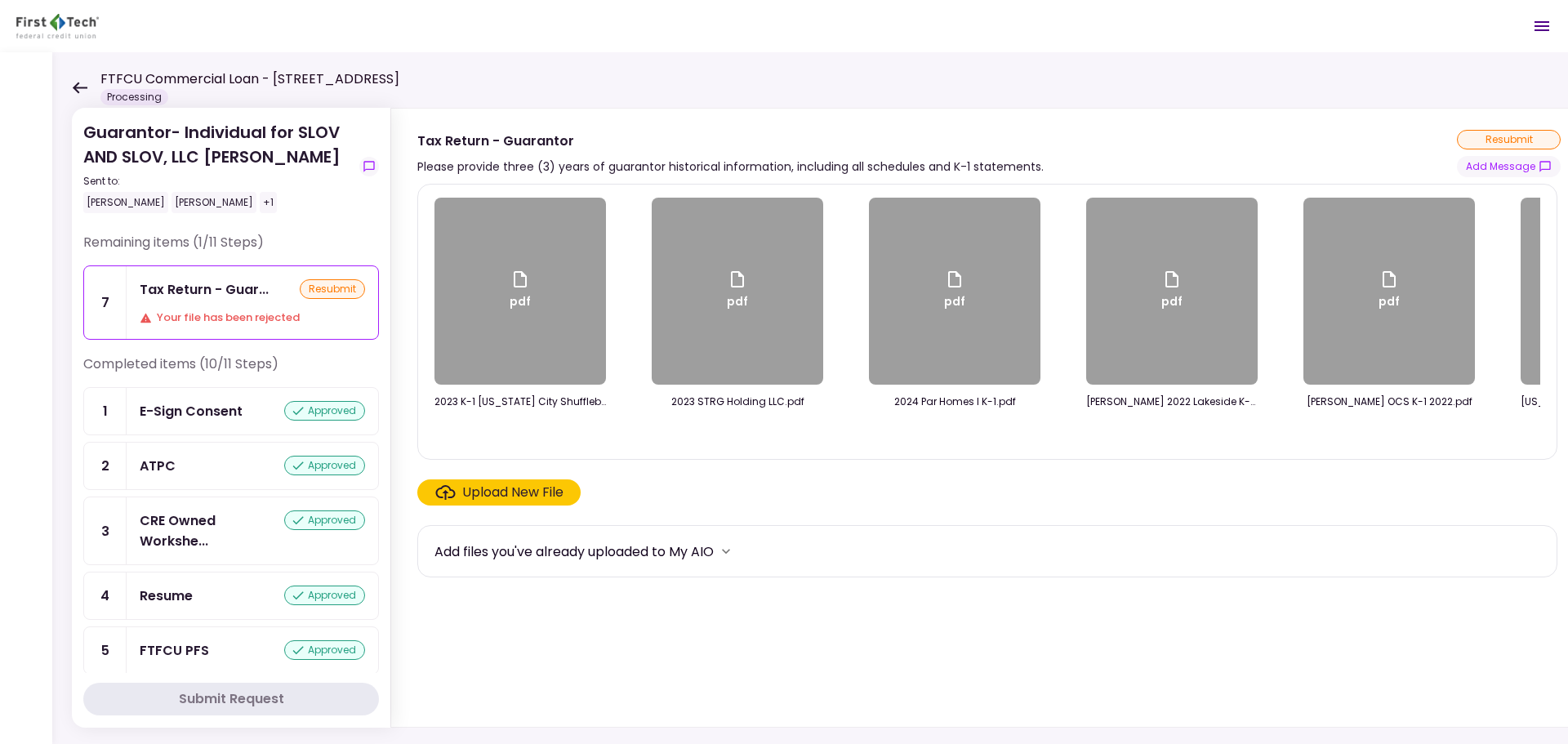
click at [85, 85] on icon at bounding box center [80, 87] width 16 height 12
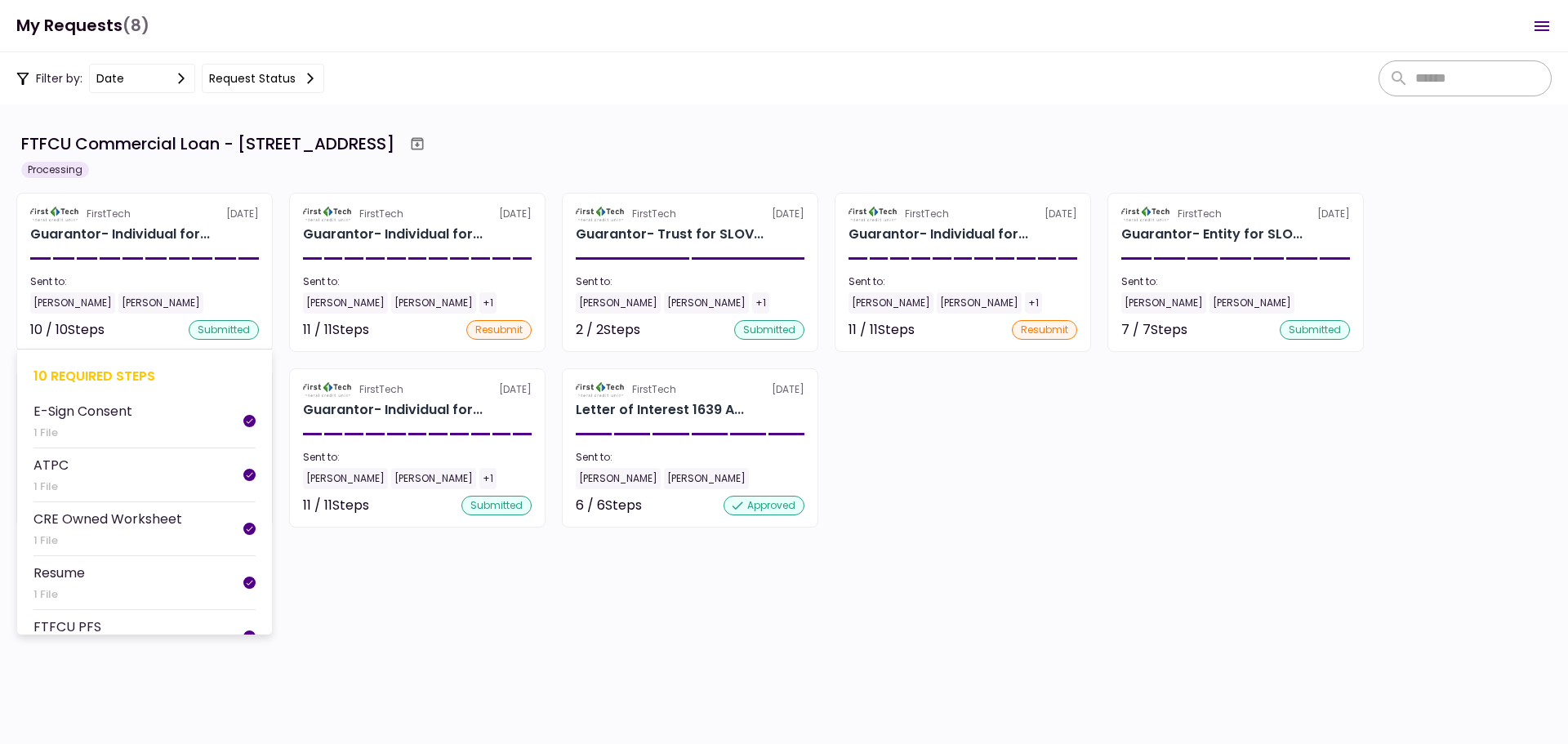
click at [74, 376] on div "10 required steps" at bounding box center [145, 377] width 222 height 21
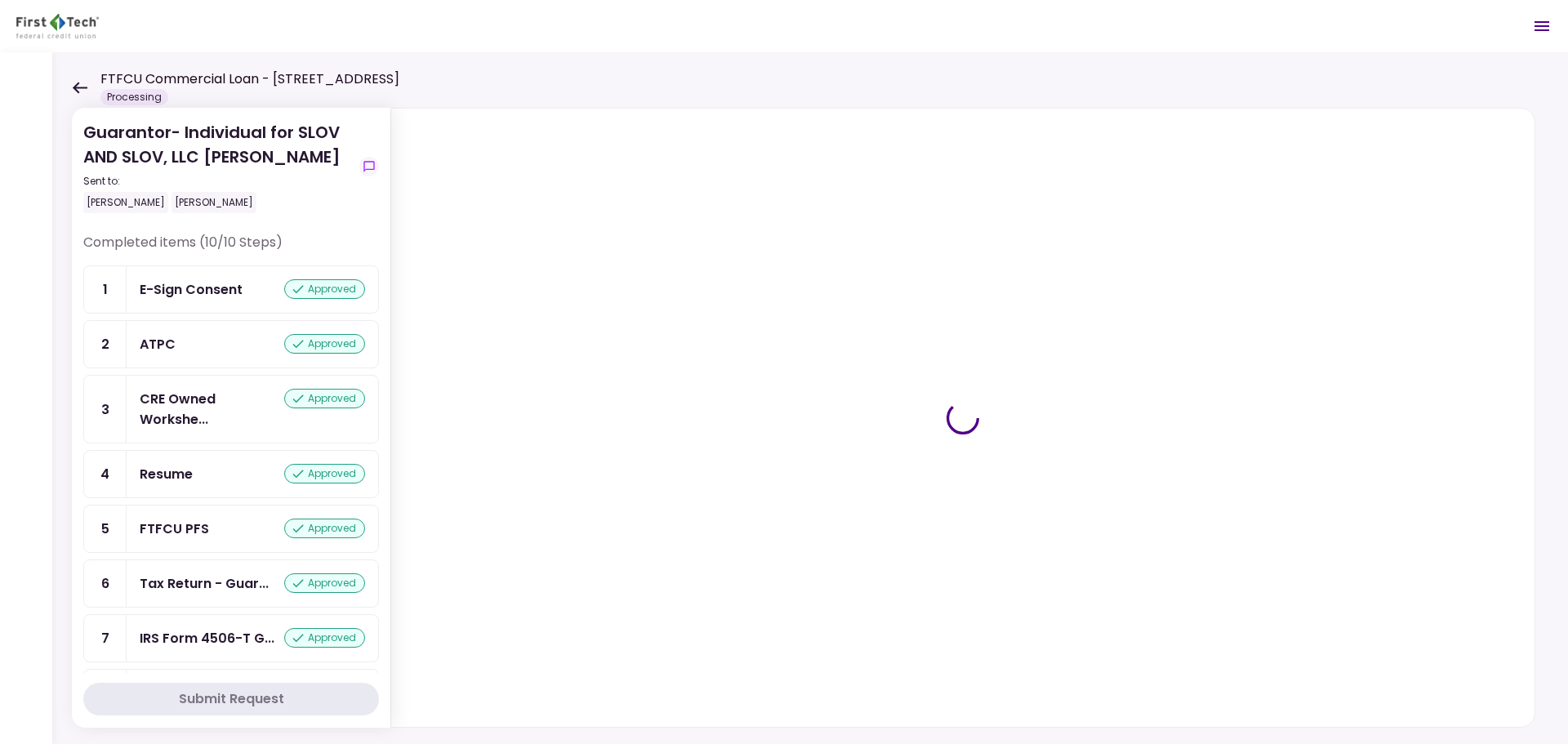
click at [98, 99] on div "FTFCU Commercial Loan - [STREET_ADDRESS] Processing" at bounding box center [236, 87] width 328 height 36
click at [71, 91] on div "Guarantor- Individual for SLOV AND SLOV, LLC [PERSON_NAME] Sent to: [PERSON_NAM…" at bounding box center [811, 398] width 1516 height 691
click at [85, 80] on main "FTFCU Commercial Loan - [STREET_ADDRESS] Processing Messages New Message Conver…" at bounding box center [784, 372] width 1568 height 744
click at [85, 84] on icon at bounding box center [80, 87] width 16 height 12
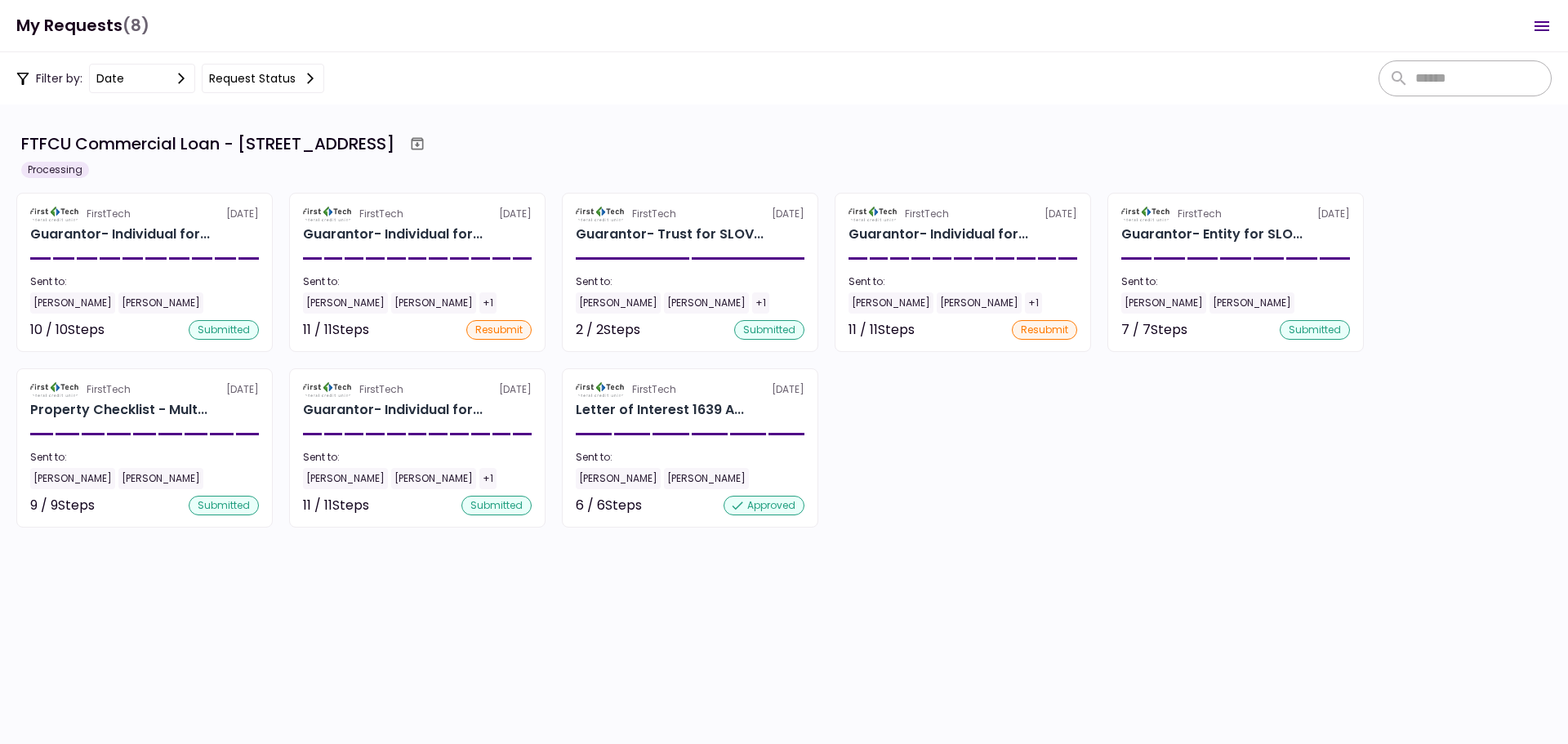
click at [557, 218] on div "FirstTech [DATE] Guarantor- Individual for... Sent to: [PERSON_NAME] [PERSON_NA…" at bounding box center [784, 360] width 1536 height 334
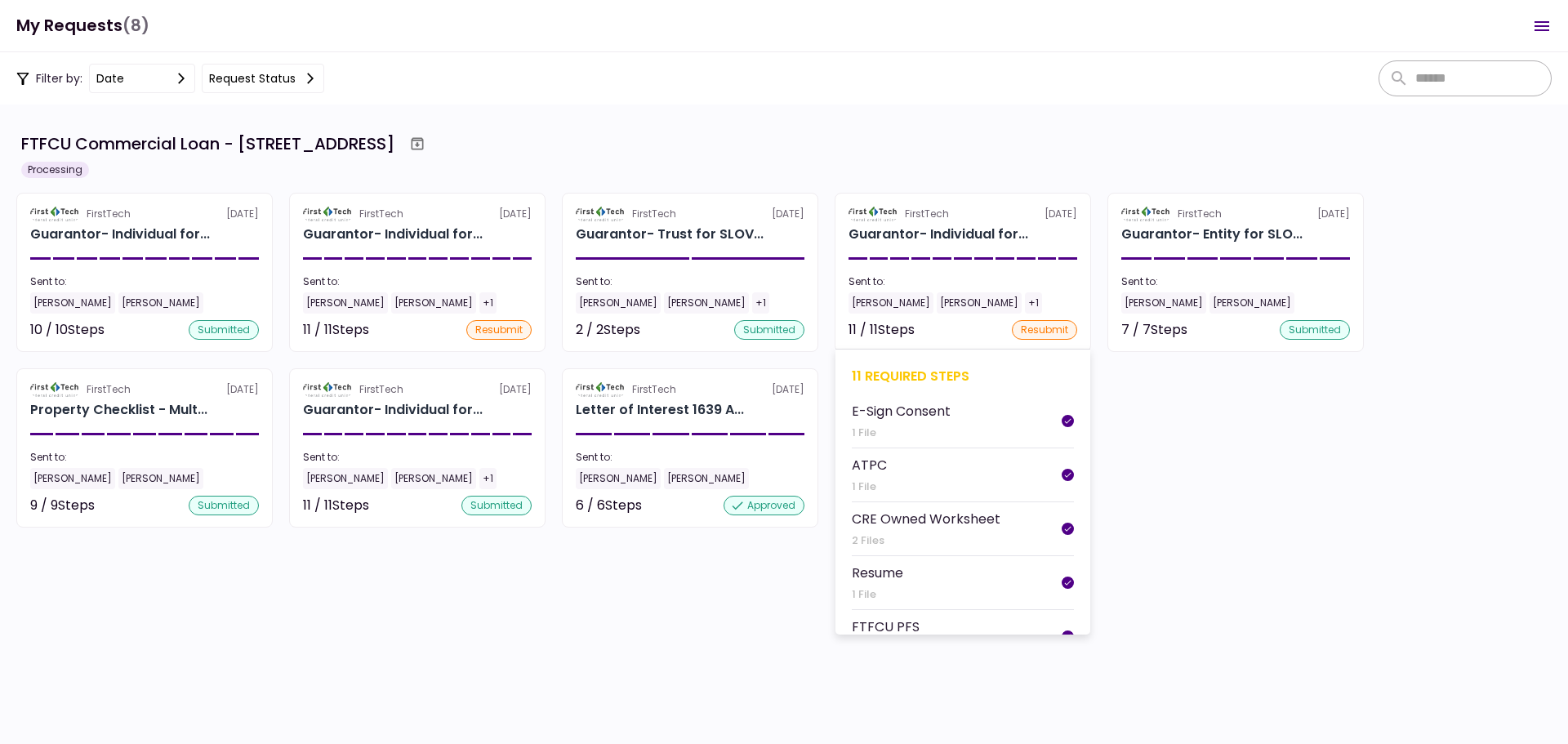
click at [892, 372] on div "11 required steps" at bounding box center [963, 377] width 222 height 21
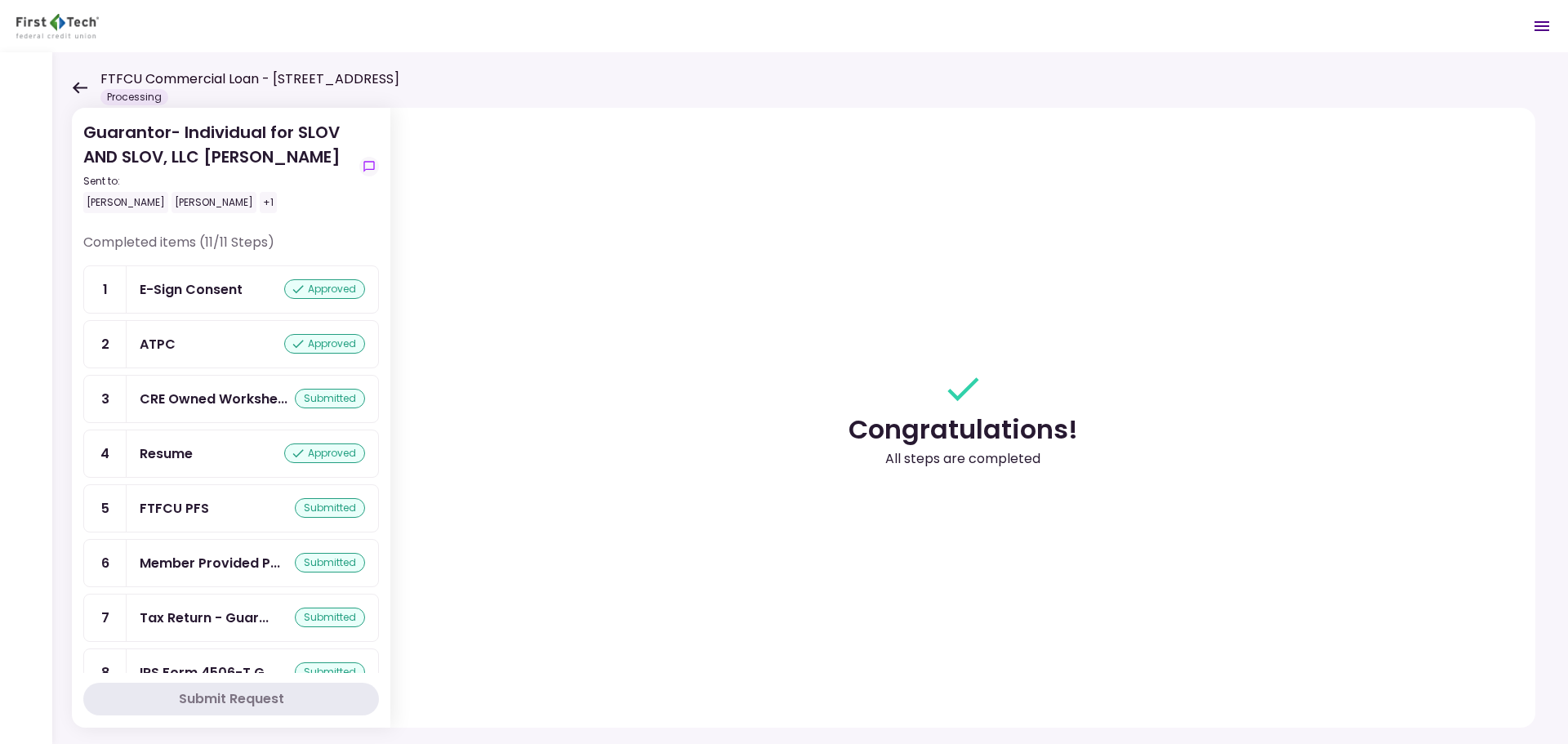
click at [79, 85] on icon at bounding box center [80, 87] width 16 height 12
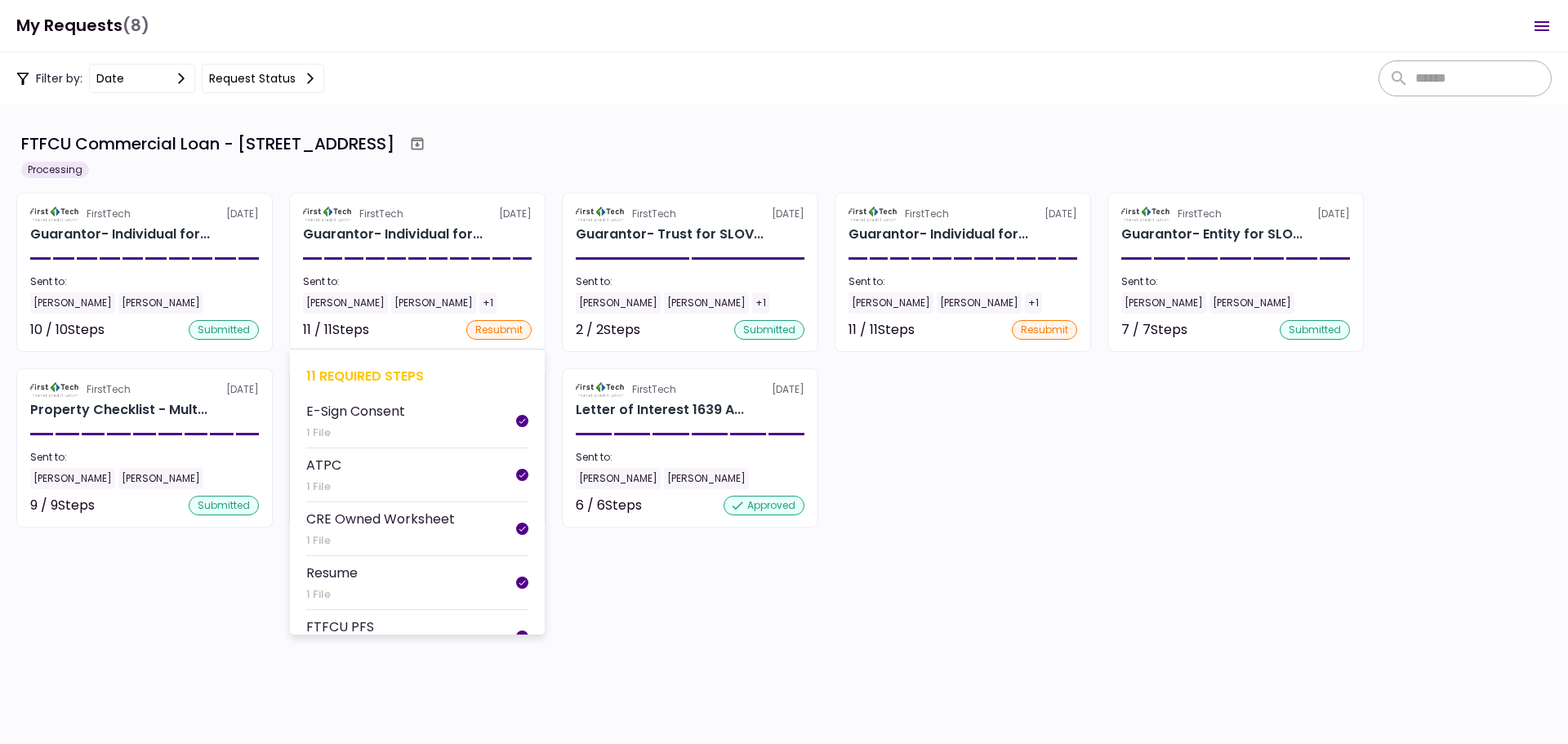
click at [366, 379] on div "11 required steps" at bounding box center [417, 377] width 222 height 21
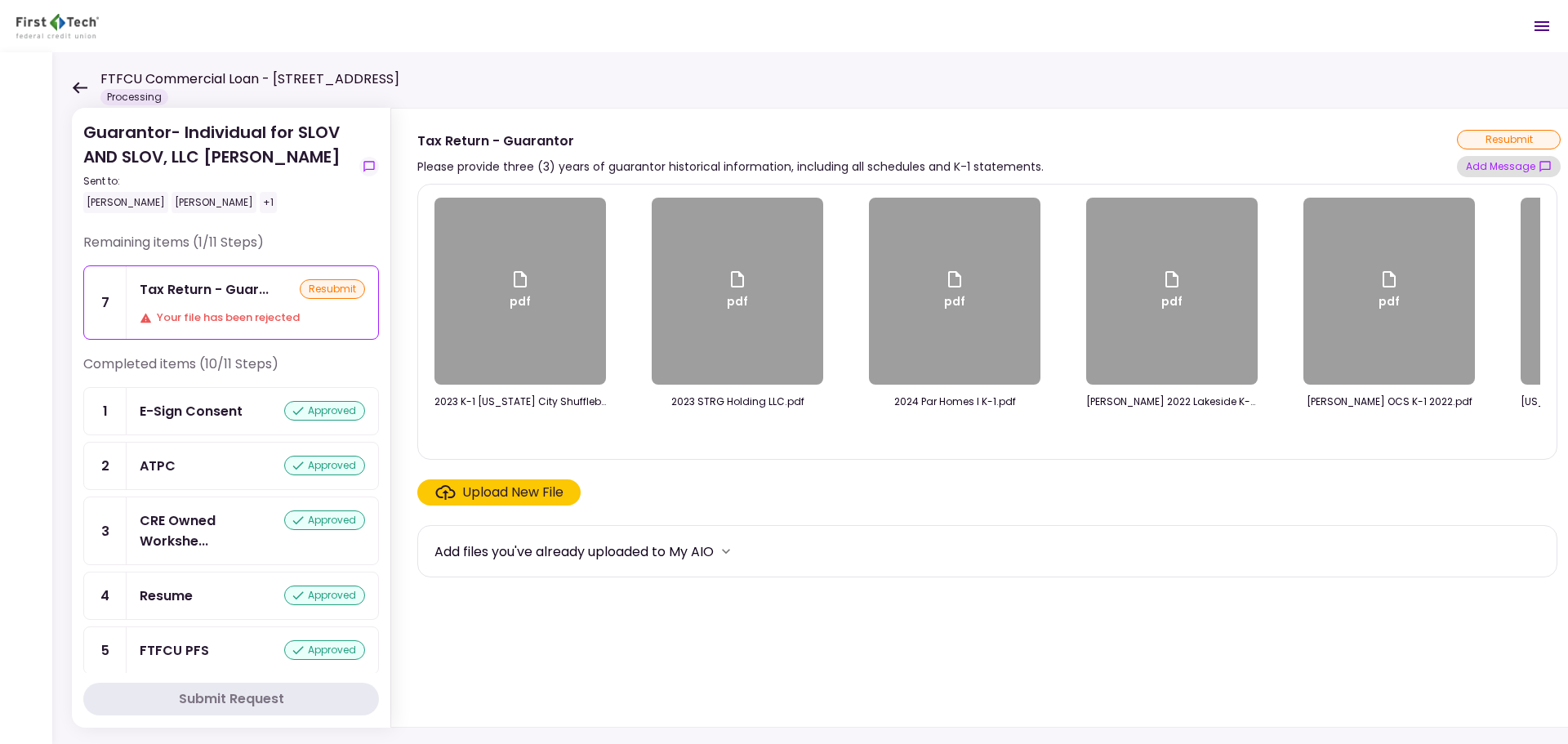
click at [1531, 171] on button "Add Message" at bounding box center [1509, 166] width 103 height 22
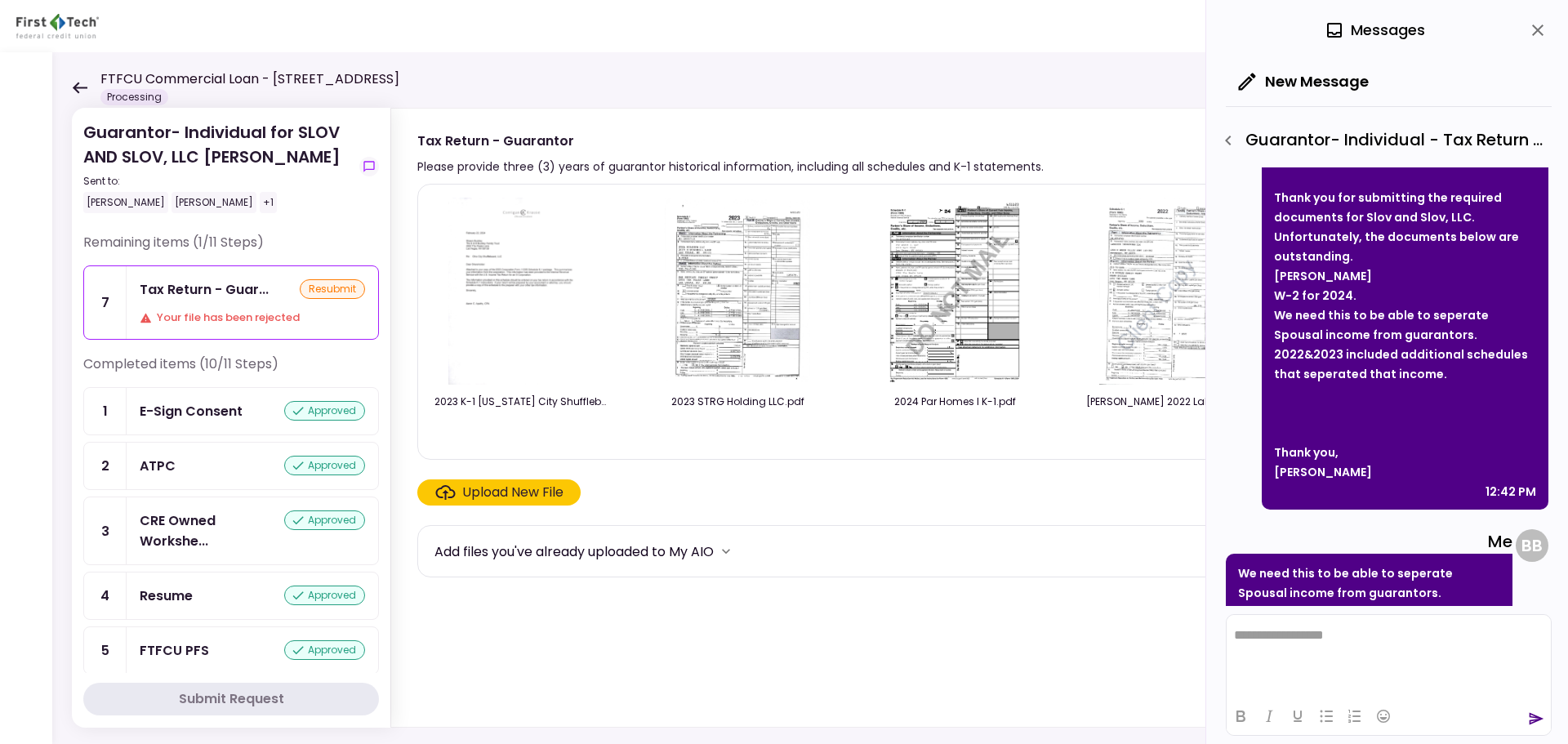
scroll to position [812, 0]
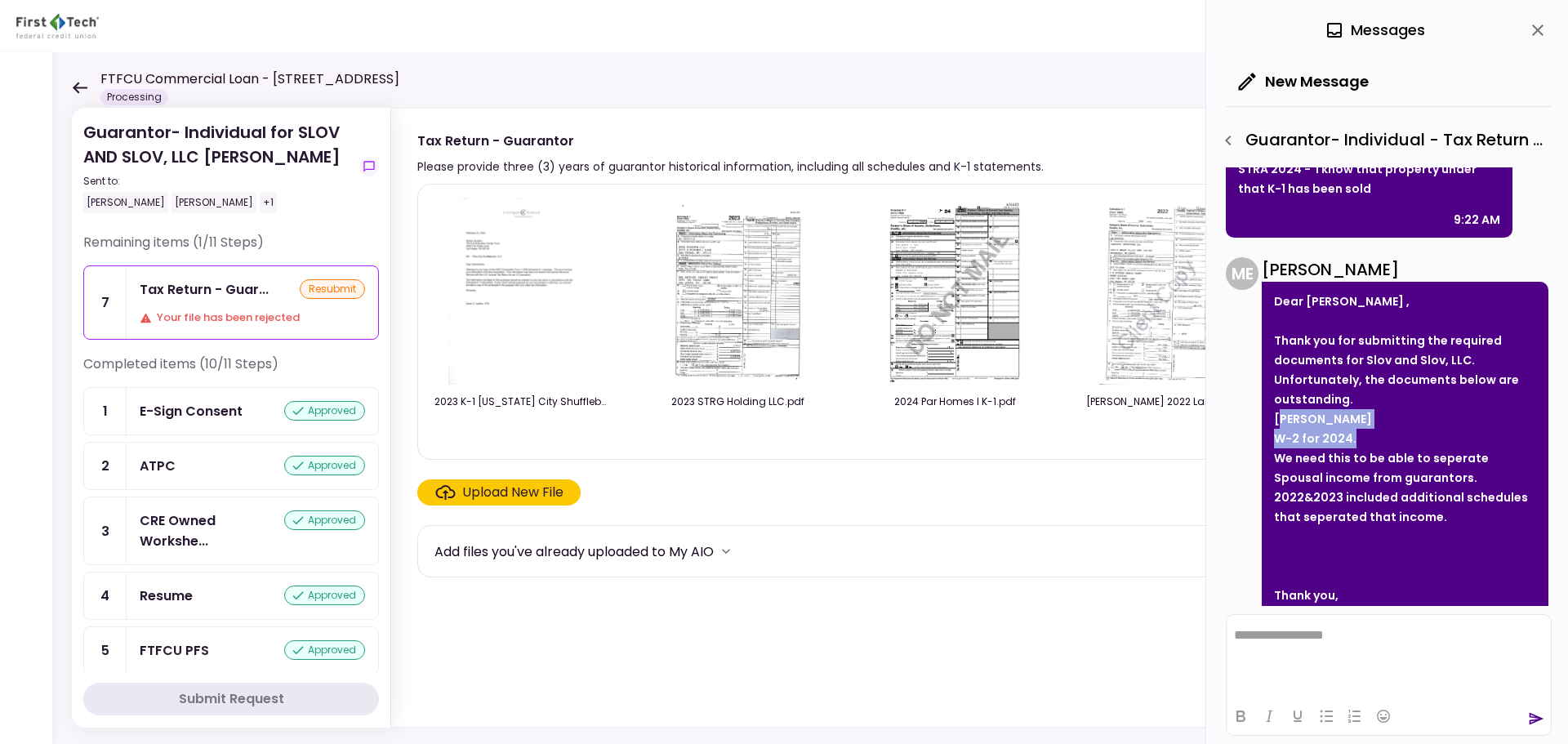
drag, startPoint x: 1352, startPoint y: 440, endPoint x: 1282, endPoint y: 419, distance: 73.1
click at [1282, 419] on li "[PERSON_NAME] W-2 for 2024. We need this to be able to seperate Spousal income …" at bounding box center [1405, 468] width 262 height 117
click at [1296, 422] on strong "[PERSON_NAME]" at bounding box center [1323, 418] width 98 height 16
click at [1273, 420] on div "Dear [PERSON_NAME] , Thank you for submitting the required documents for [PERSO…" at bounding box center [1405, 467] width 287 height 371
drag, startPoint x: 1449, startPoint y: 522, endPoint x: 1398, endPoint y: 504, distance: 54.1
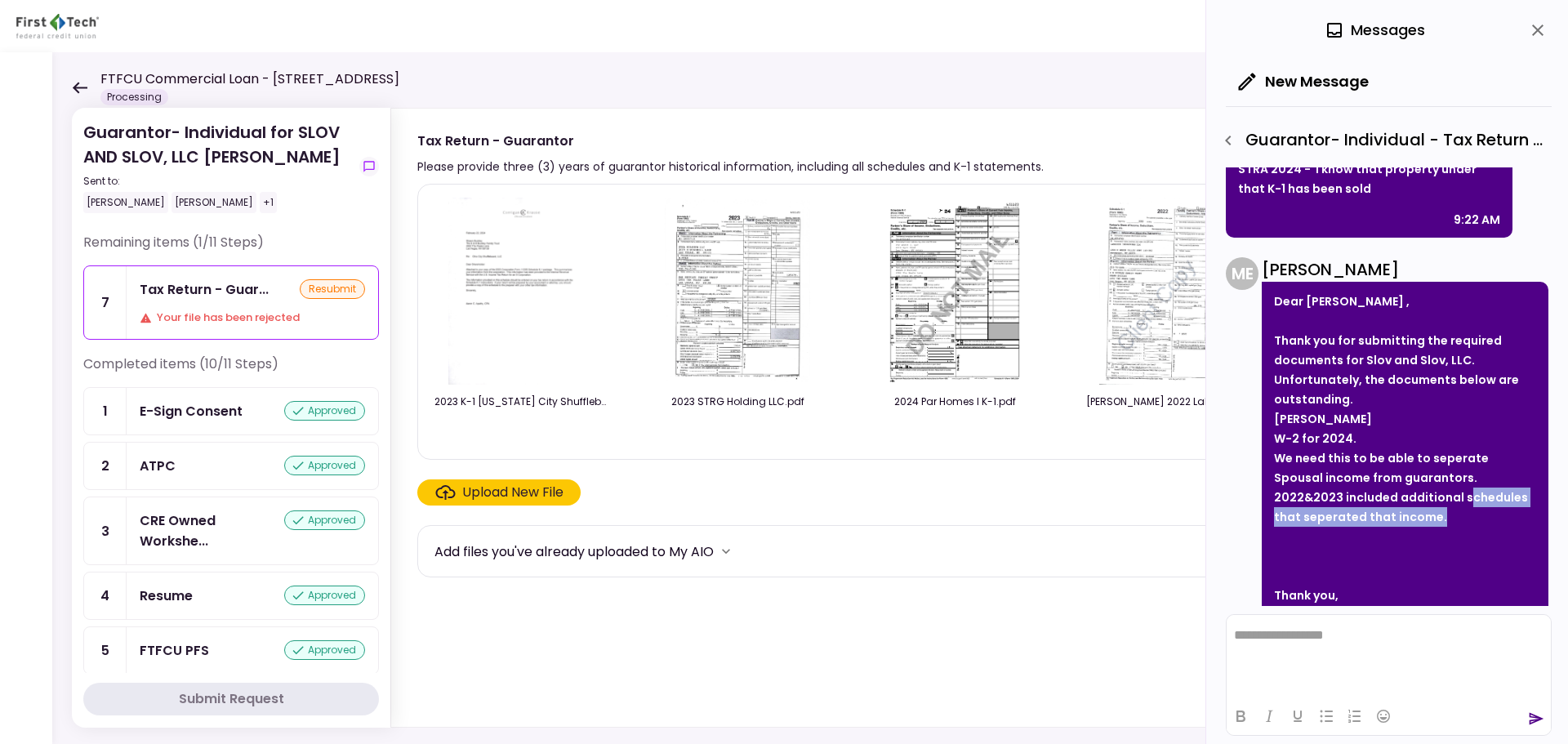
click at [1398, 504] on li "We need this to be able to seperate Spousal income from guarantors. 2022&2023 i…" at bounding box center [1405, 487] width 262 height 78
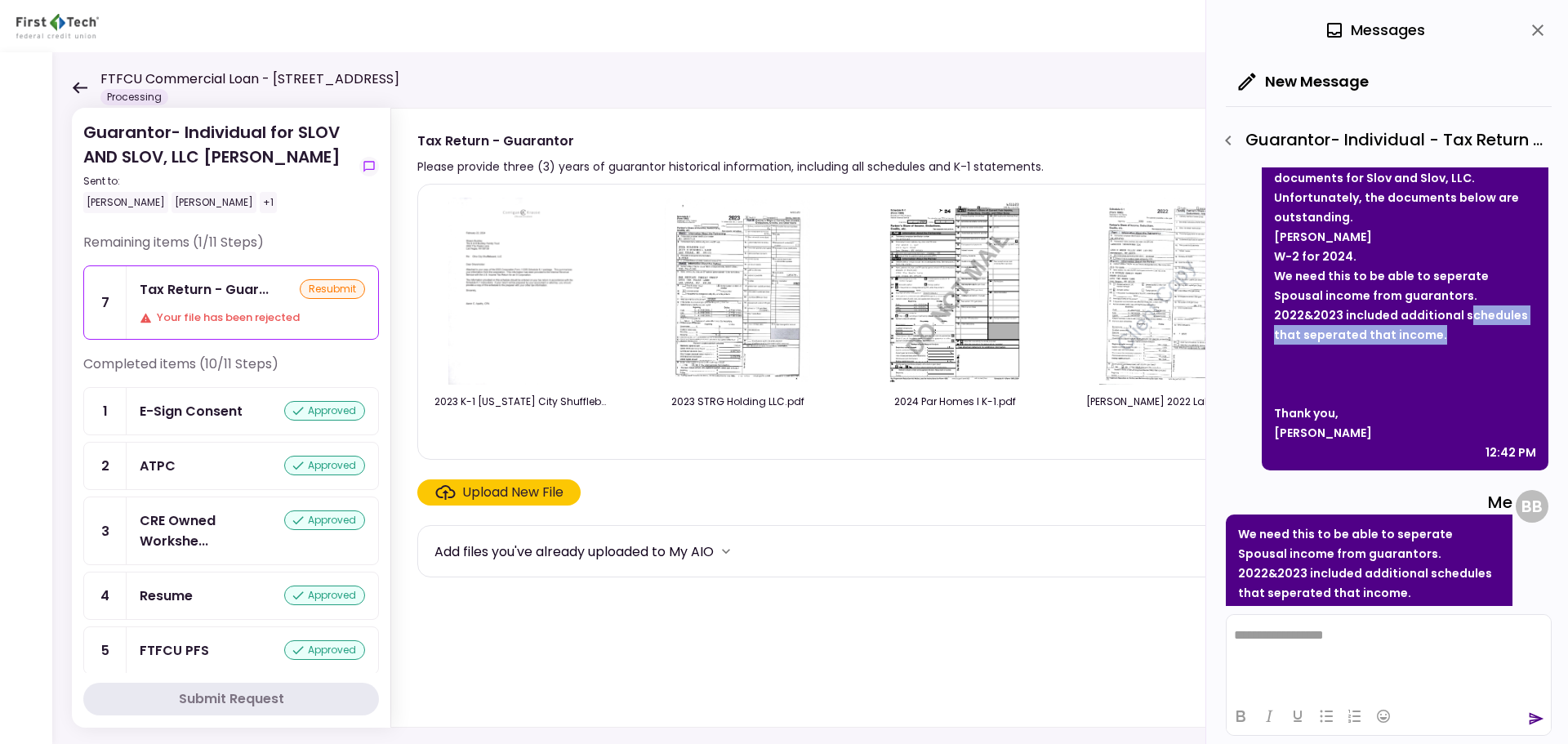
scroll to position [1139, 0]
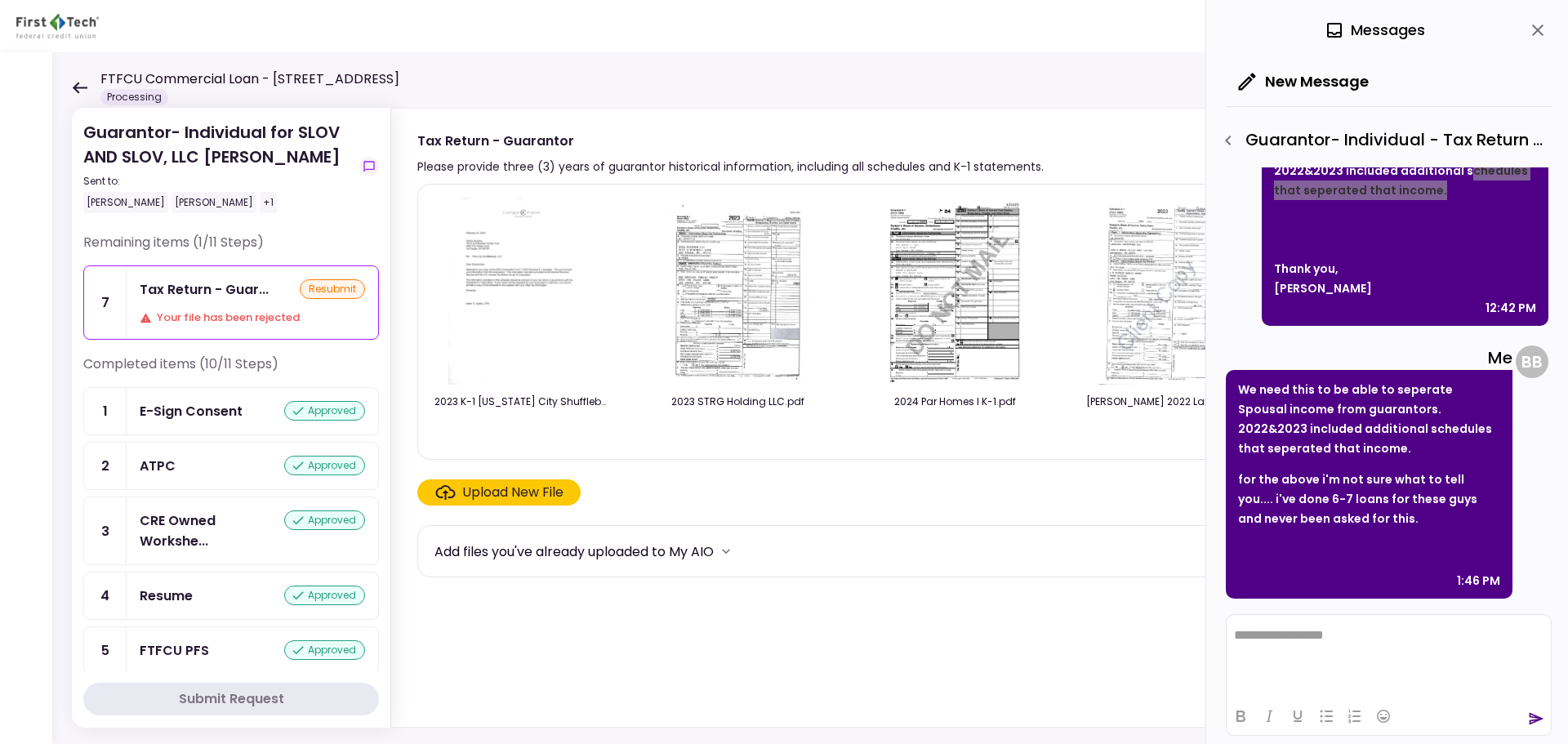
click at [1342, 653] on html "**********" at bounding box center [1389, 635] width 324 height 40
click at [1247, 603] on p "**********" at bounding box center [1389, 608] width 310 height 15
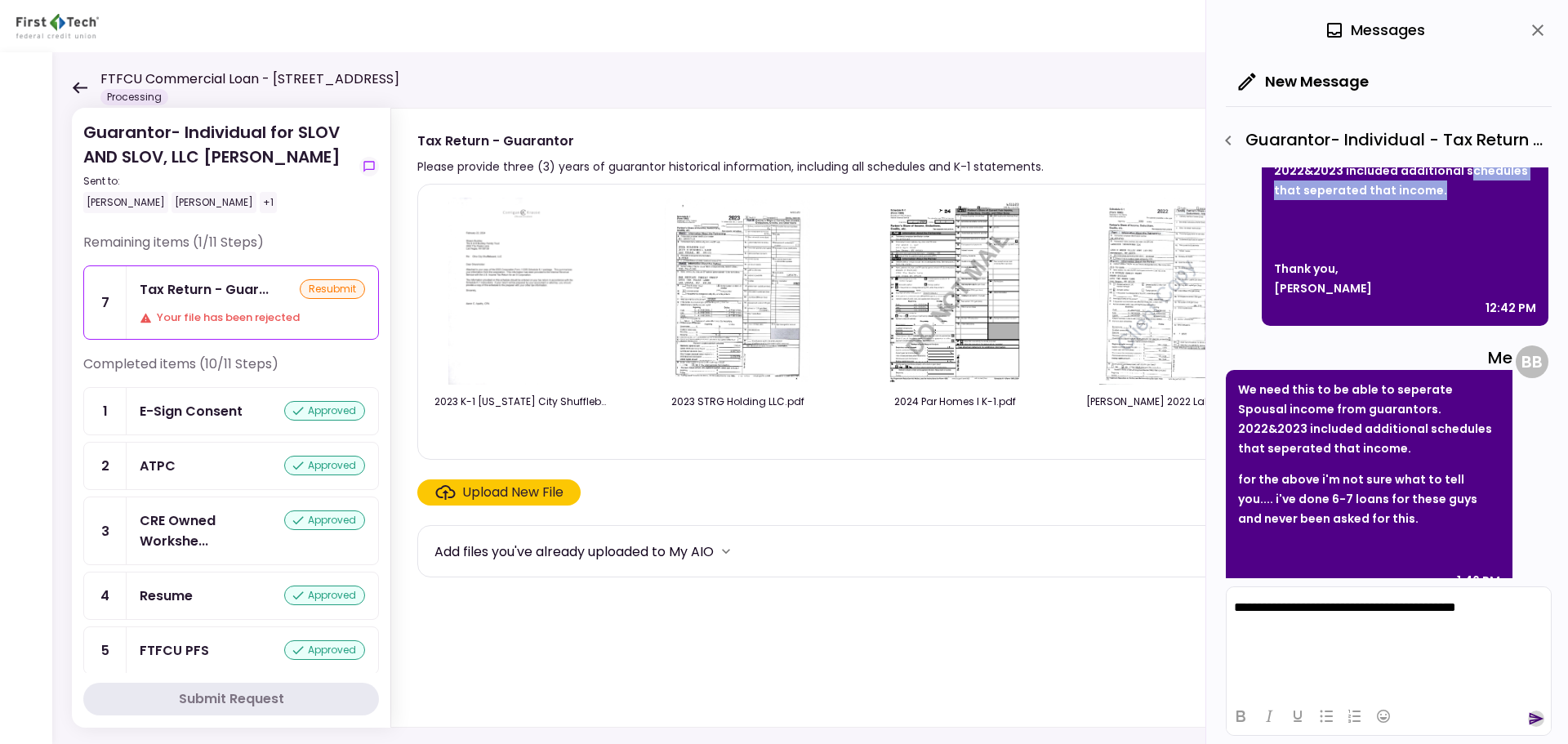
click at [1531, 714] on icon "send" at bounding box center [1537, 719] width 15 height 12
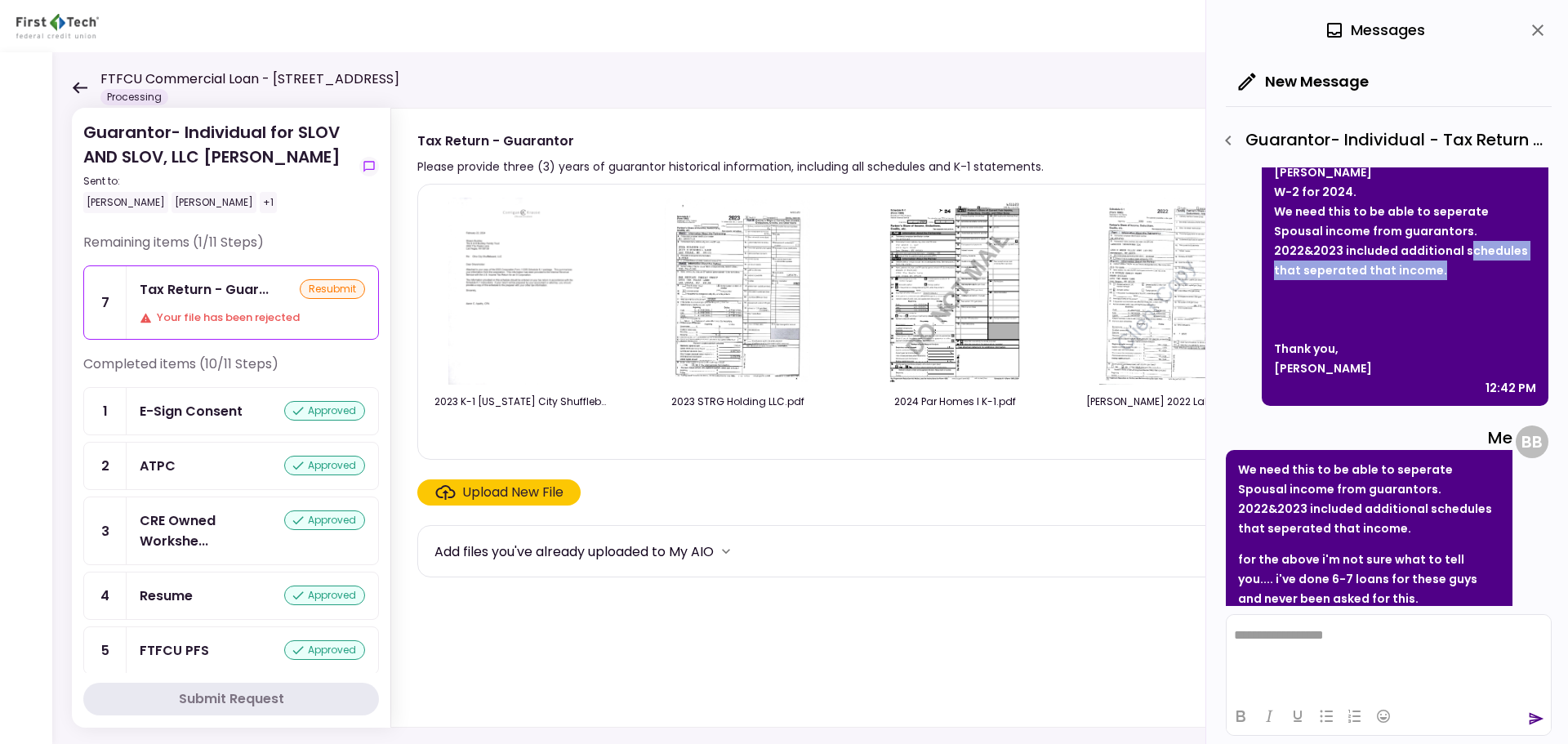
scroll to position [814, 0]
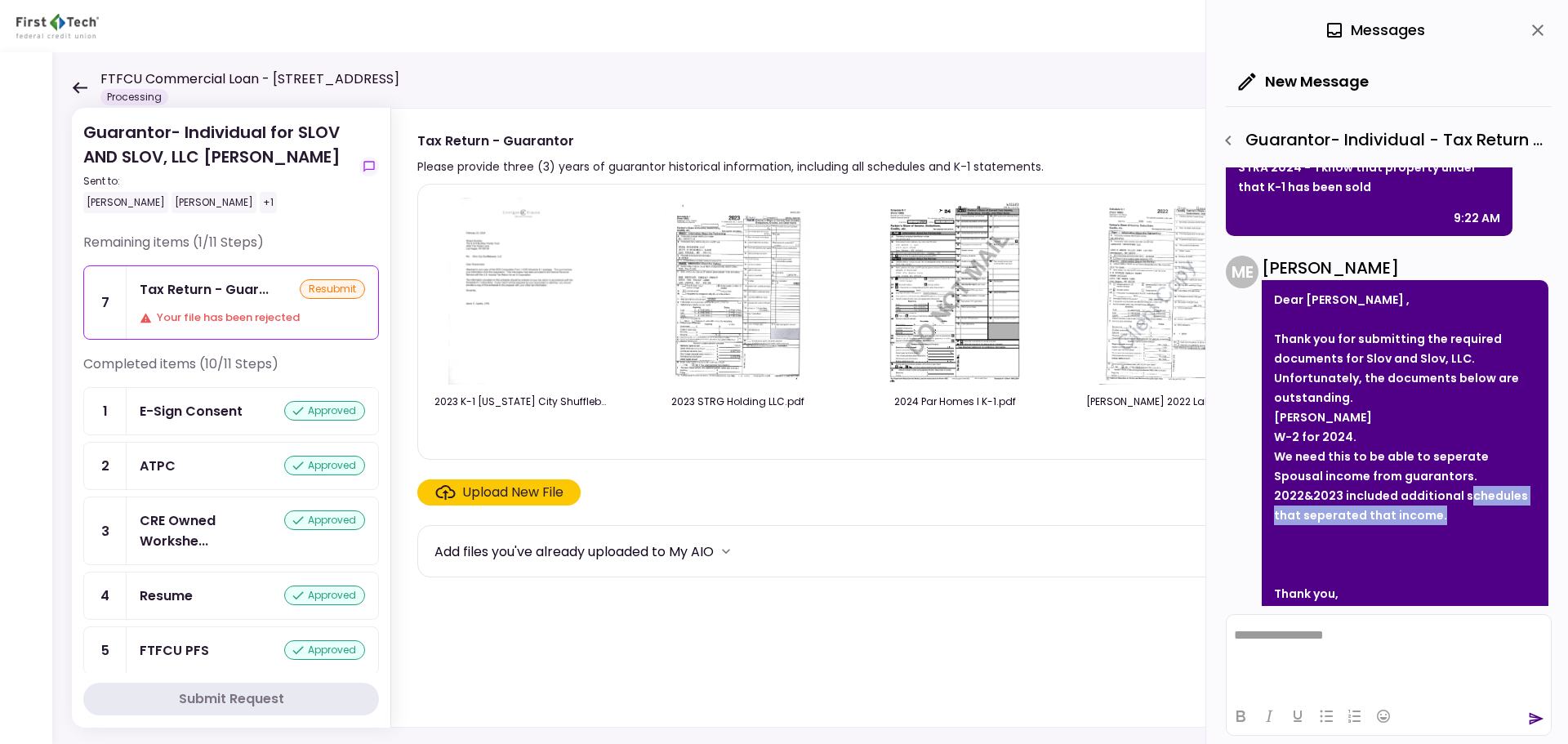
click at [1446, 509] on li "We need this to be able to seperate Spousal income from guarantors. 2022&2023 i…" at bounding box center [1405, 486] width 262 height 78
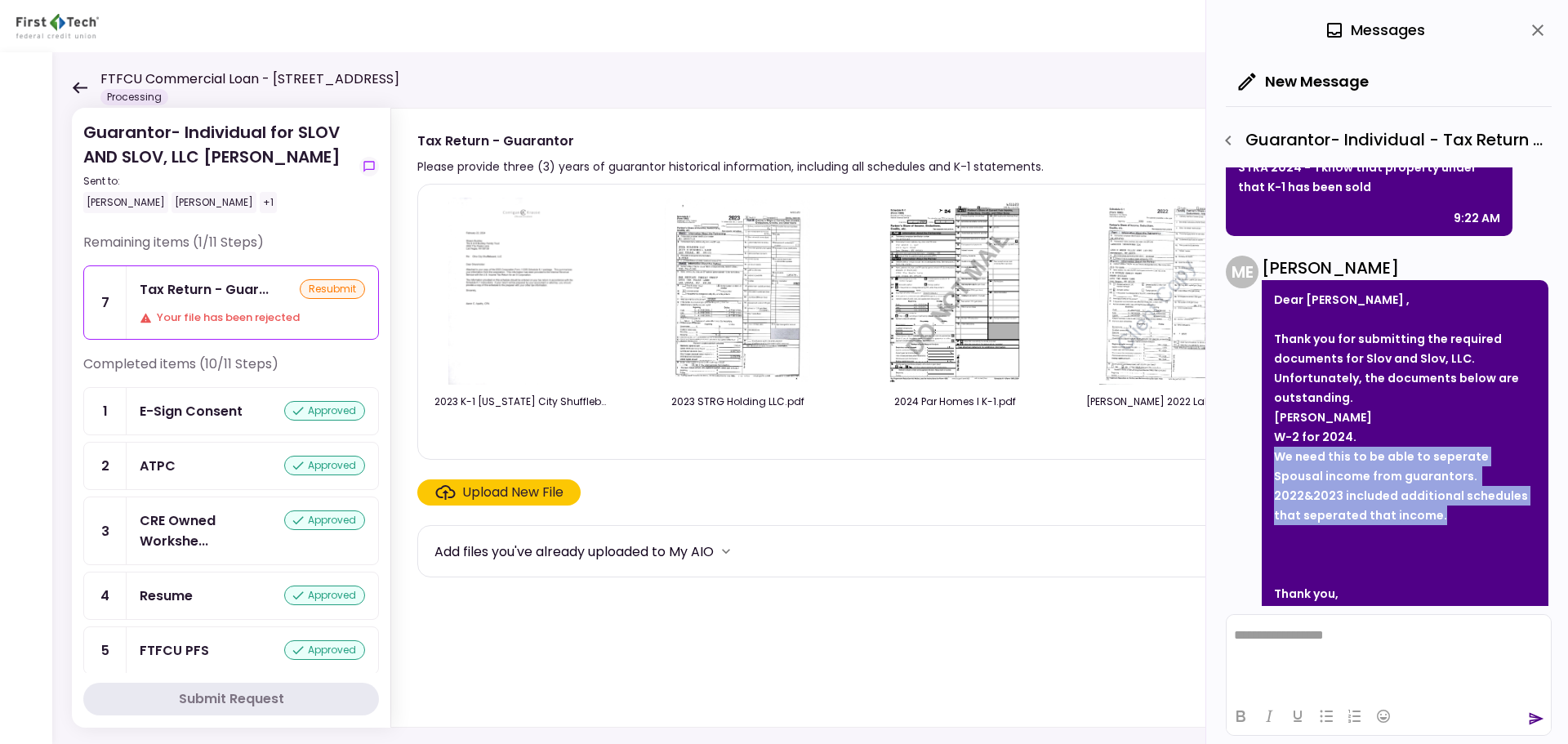
drag, startPoint x: 1450, startPoint y: 515, endPoint x: 1286, endPoint y: 479, distance: 167.9
click at [1273, 458] on div "Dear [PERSON_NAME] , Thank you for submitting the required documents for [PERSO…" at bounding box center [1405, 465] width 287 height 371
copy strong "We need this to be able to seperate Spousal income from guarantors. 2022&2023 i…"
click at [1398, 498] on strong "We need this to be able to seperate Spousal income from guarantors. 2022&2023 i…" at bounding box center [1401, 486] width 254 height 75
click at [1232, 136] on icon "button" at bounding box center [1228, 140] width 20 height 20
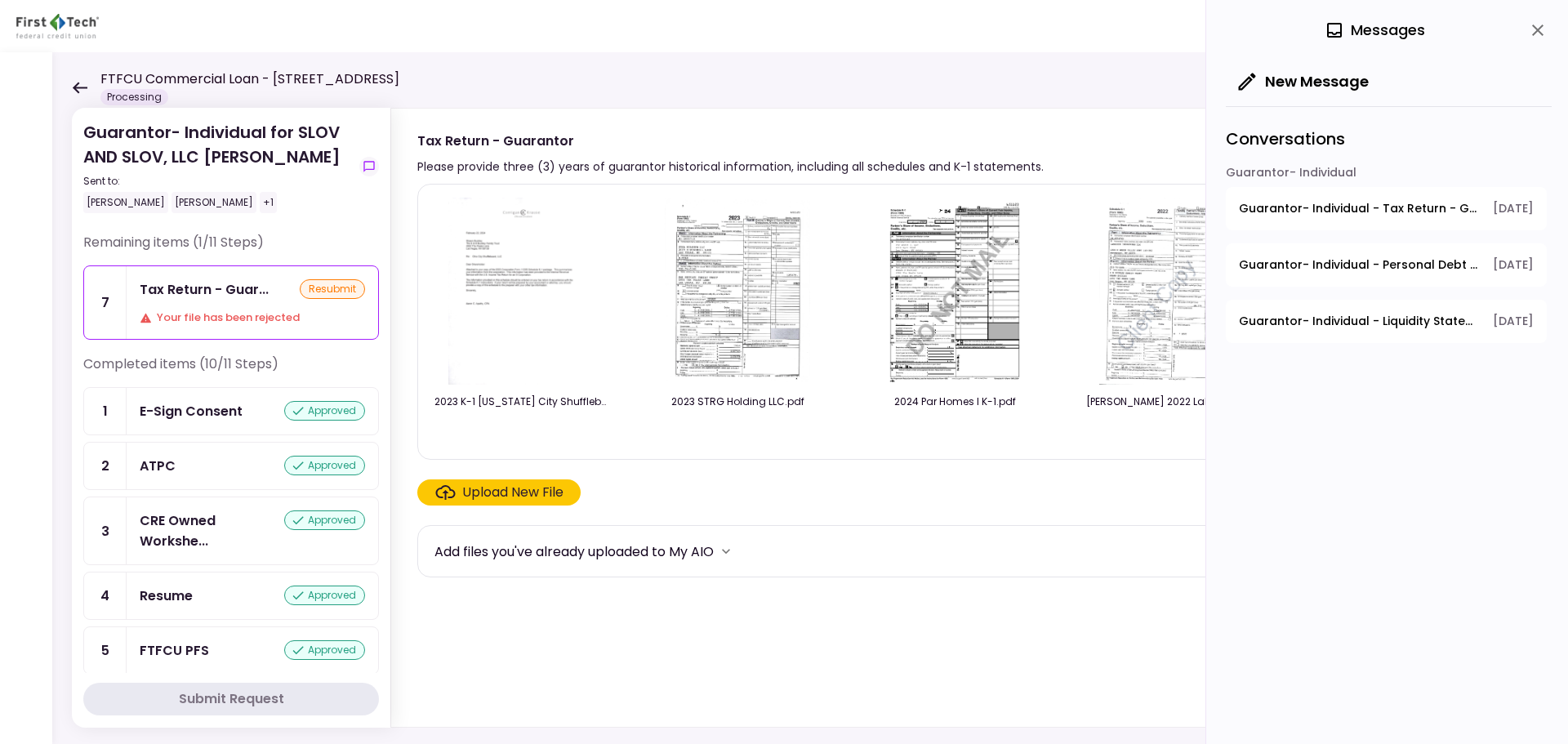
click at [77, 85] on icon at bounding box center [80, 87] width 16 height 12
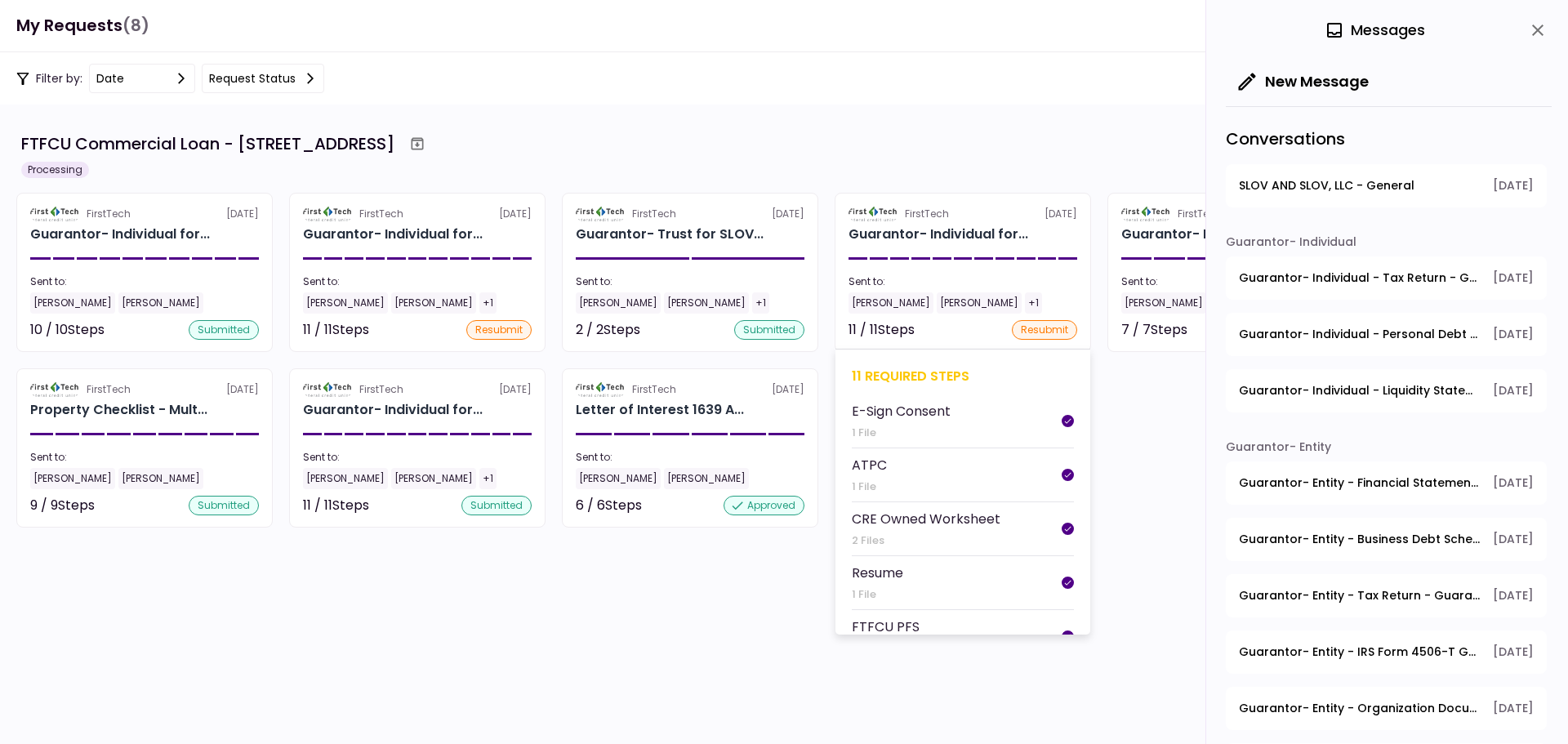
click at [898, 371] on div "11 required steps" at bounding box center [963, 377] width 222 height 21
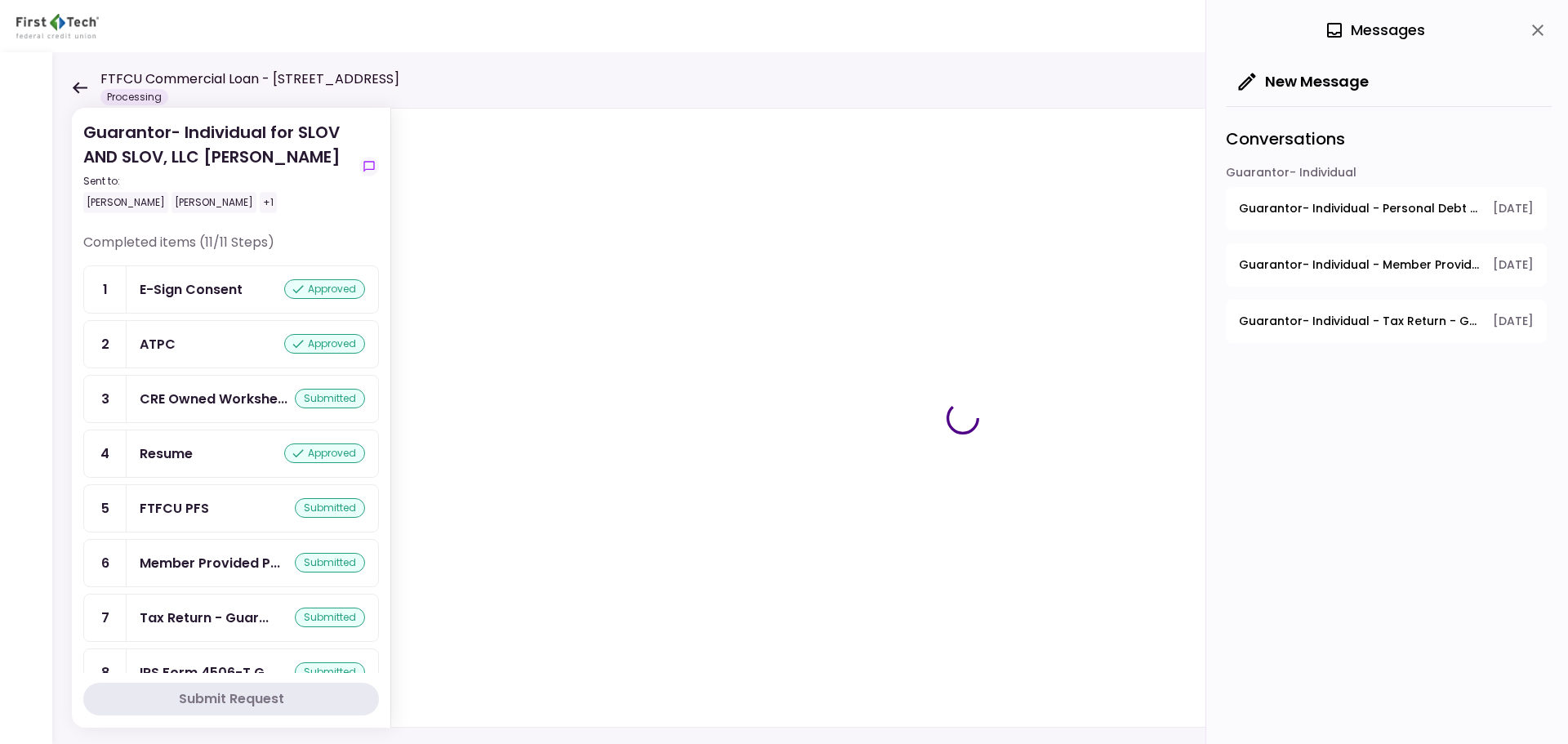
click at [83, 87] on icon at bounding box center [80, 87] width 15 height 11
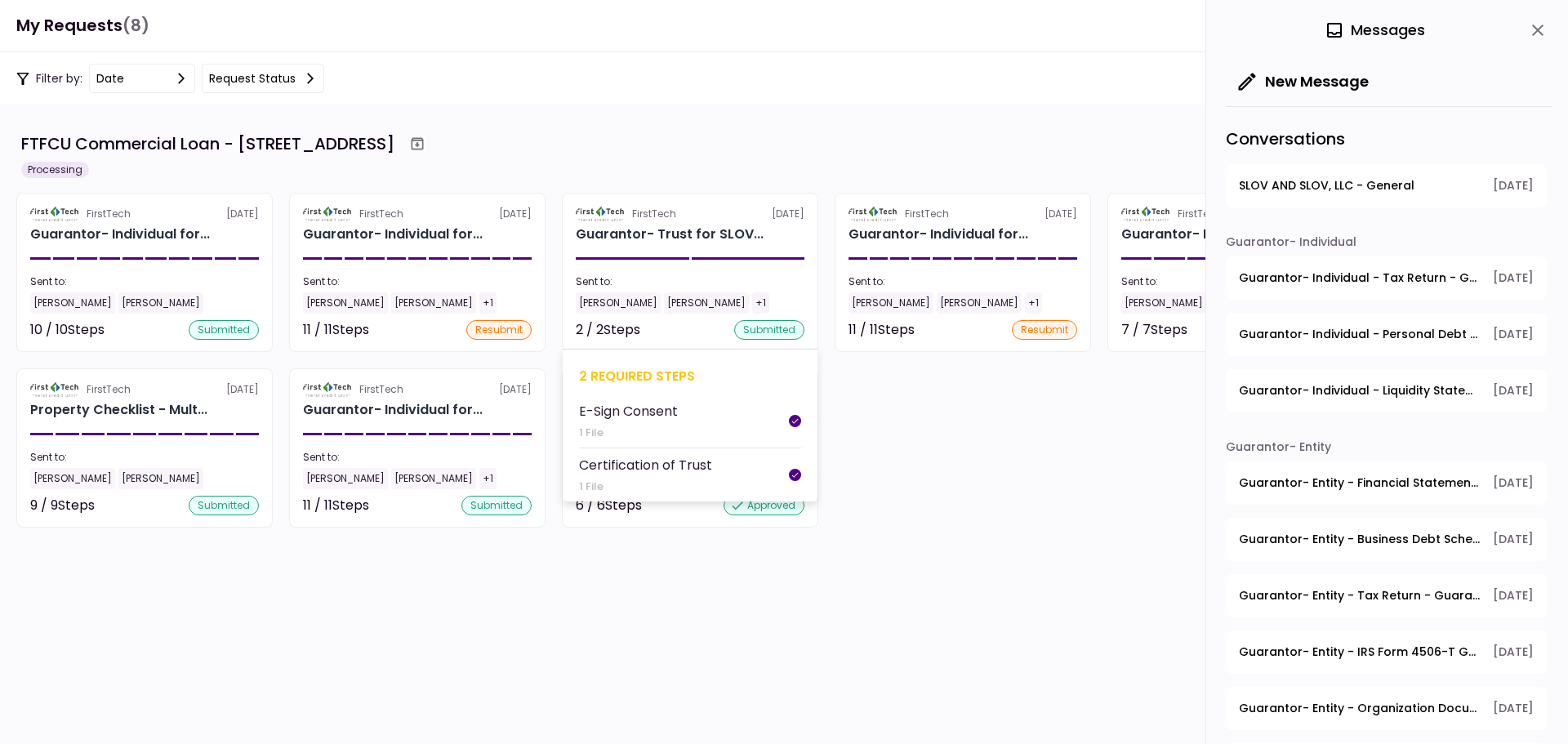
click at [621, 379] on div "2 required steps" at bounding box center [690, 377] width 222 height 21
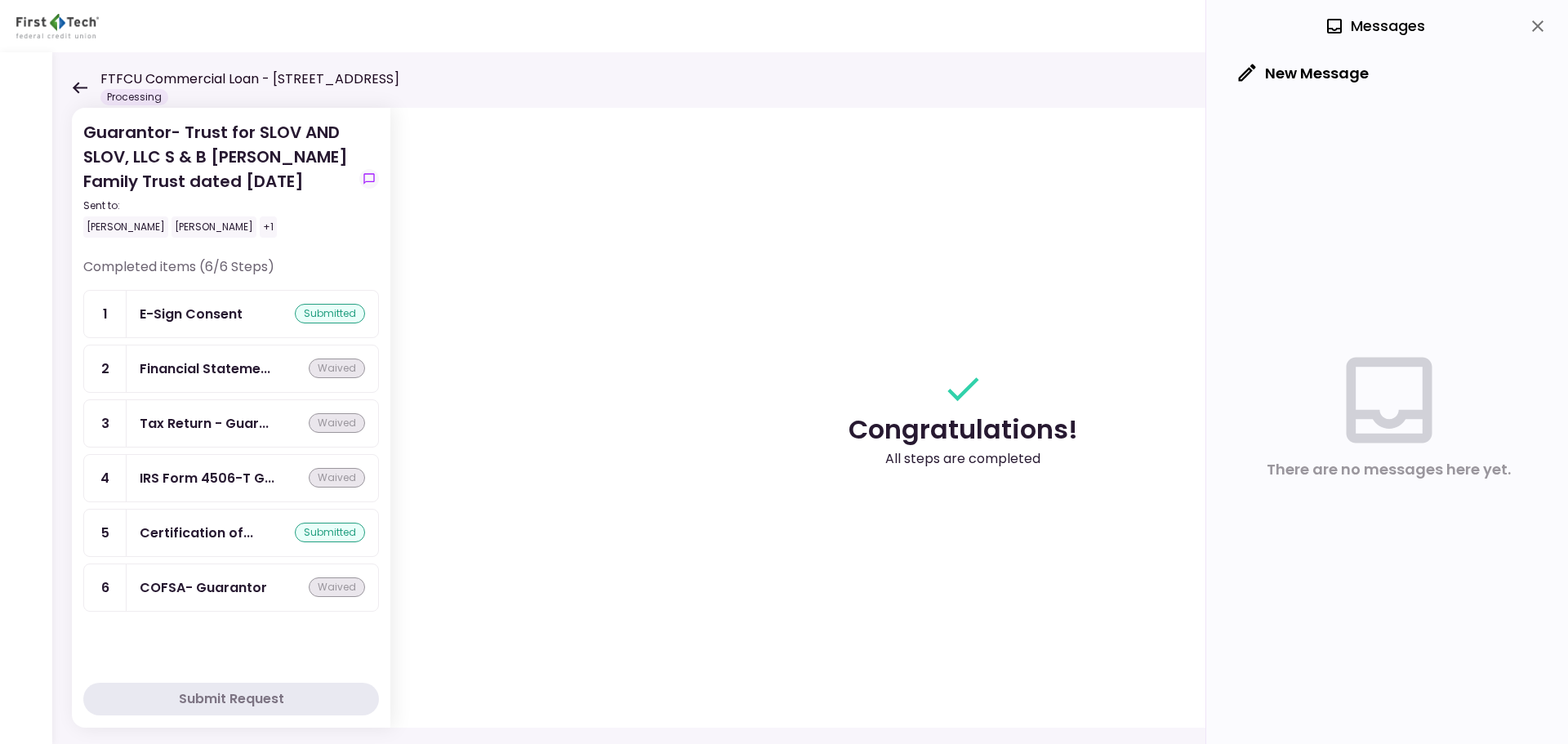
click at [85, 86] on icon at bounding box center [80, 87] width 15 height 11
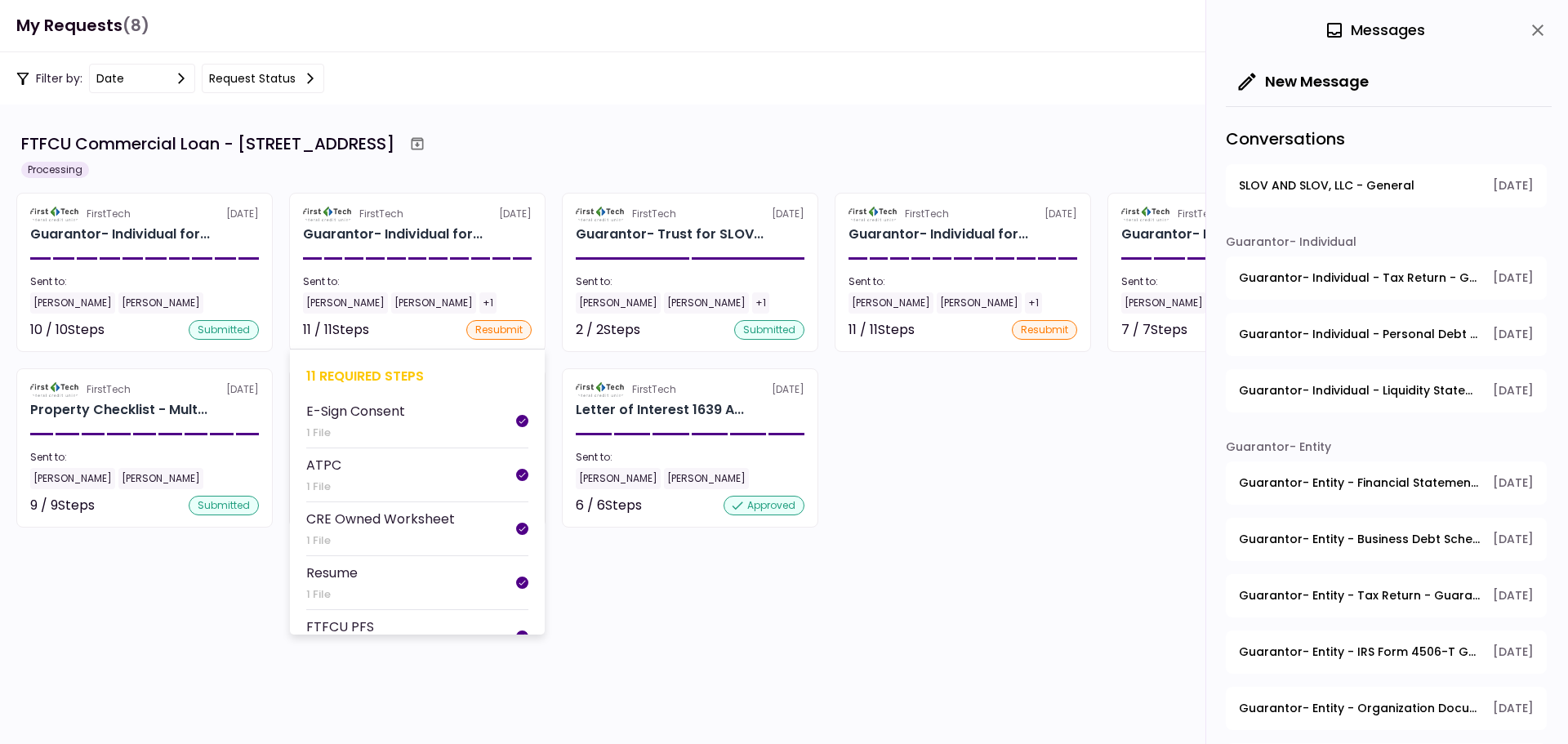
click at [360, 372] on div "11 required steps" at bounding box center [417, 377] width 222 height 21
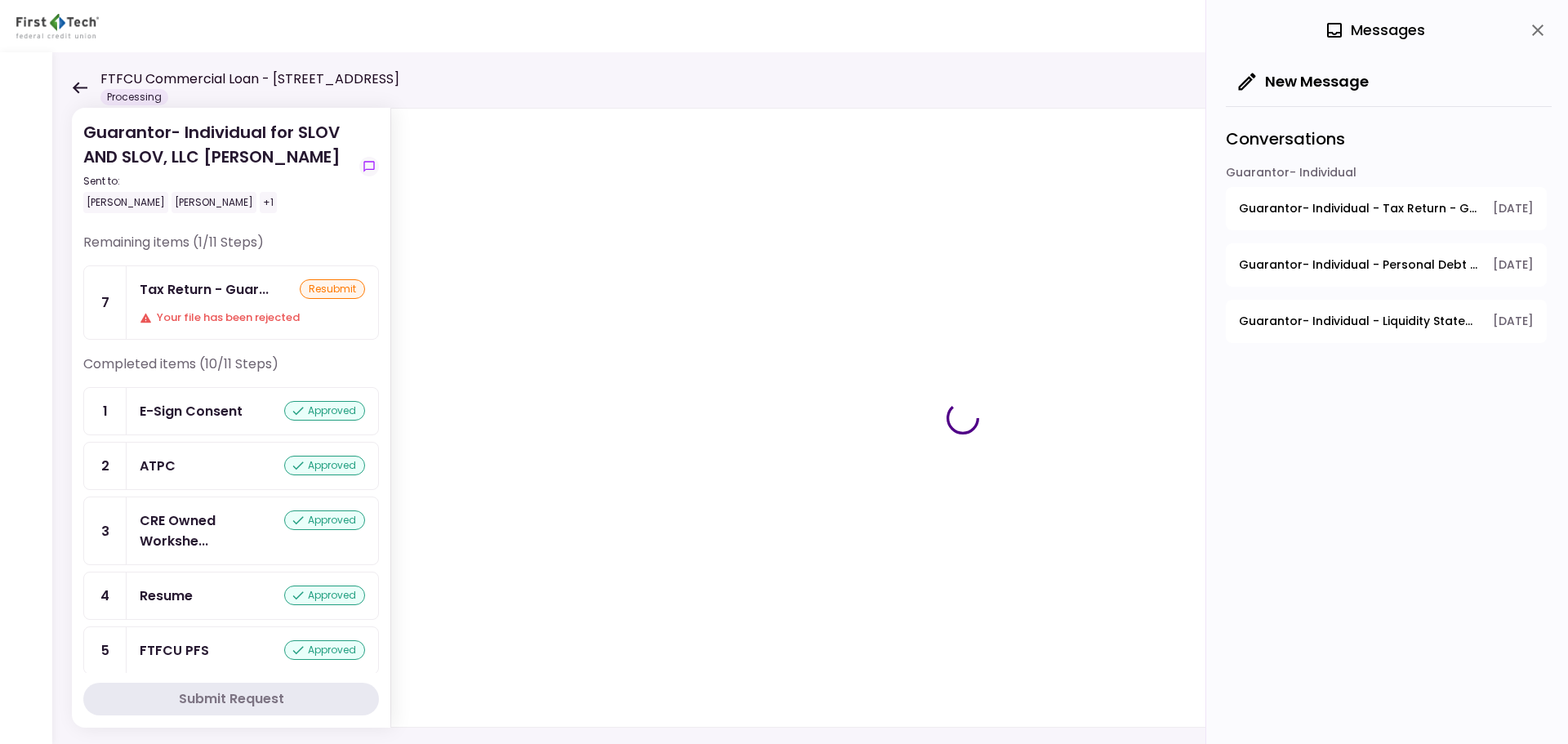
click at [244, 309] on div "Tax Return - Guar... resubmit Your file has been rejected" at bounding box center [253, 302] width 252 height 72
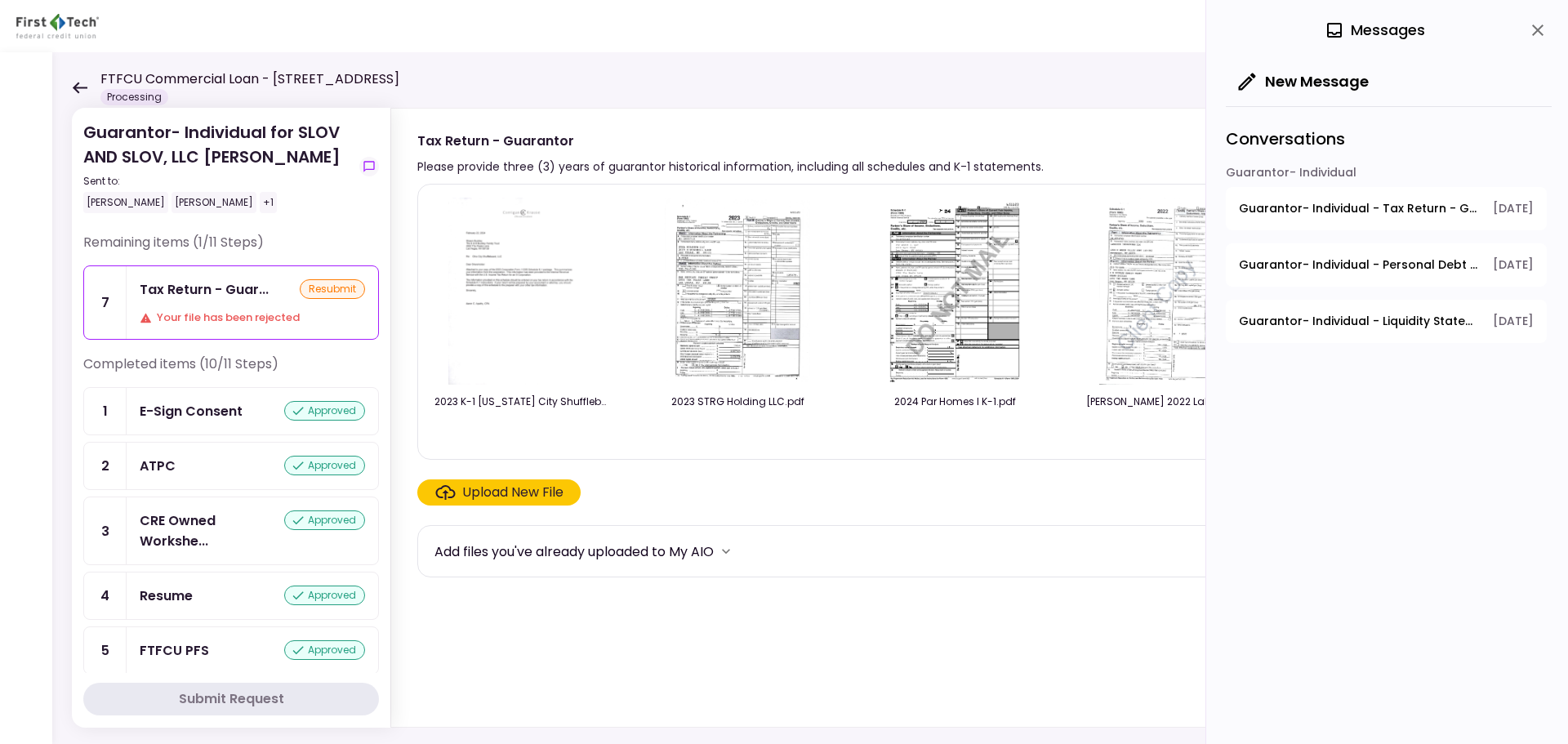
click at [1540, 27] on icon "close" at bounding box center [1538, 30] width 20 height 20
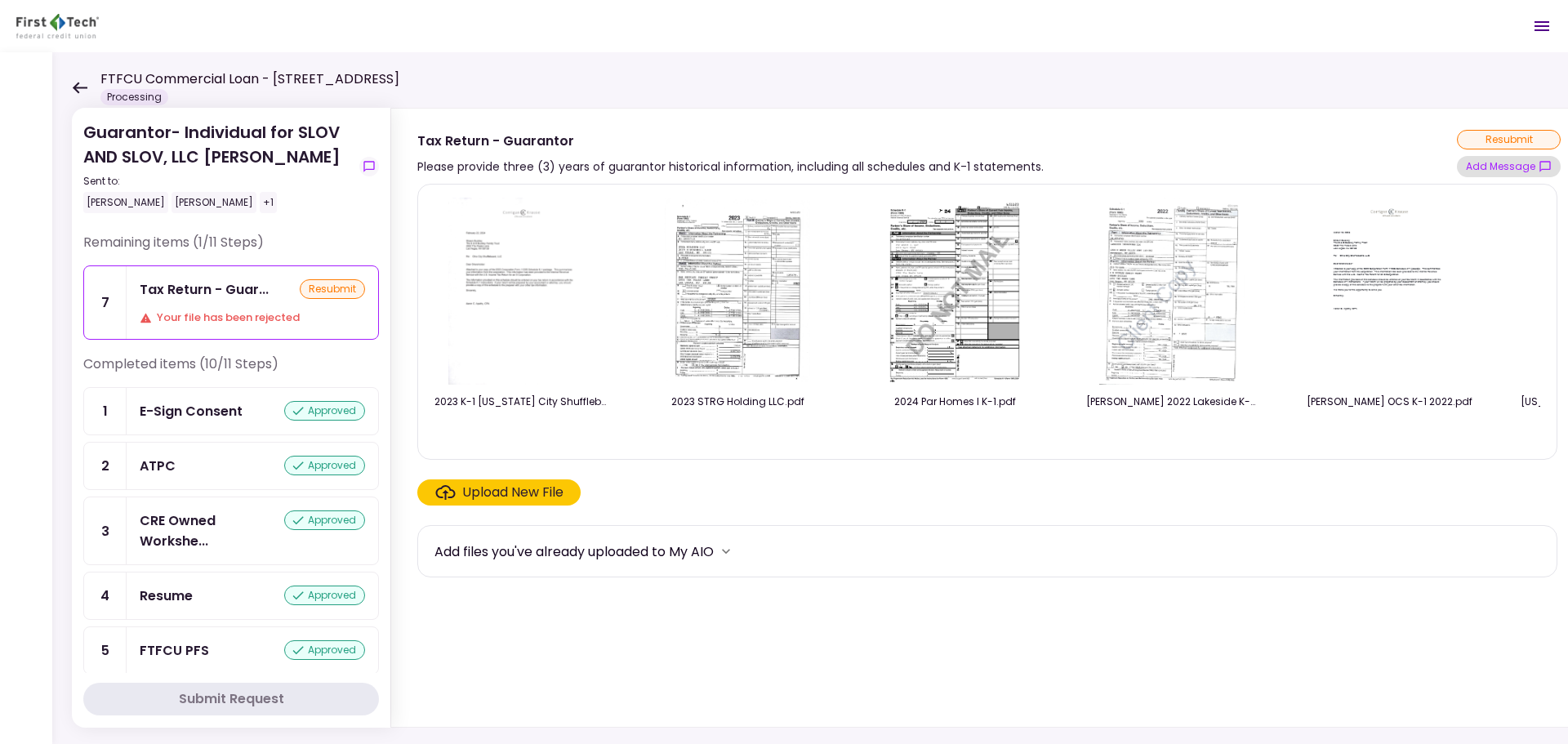
click at [1491, 171] on button "Add Message" at bounding box center [1509, 166] width 103 height 22
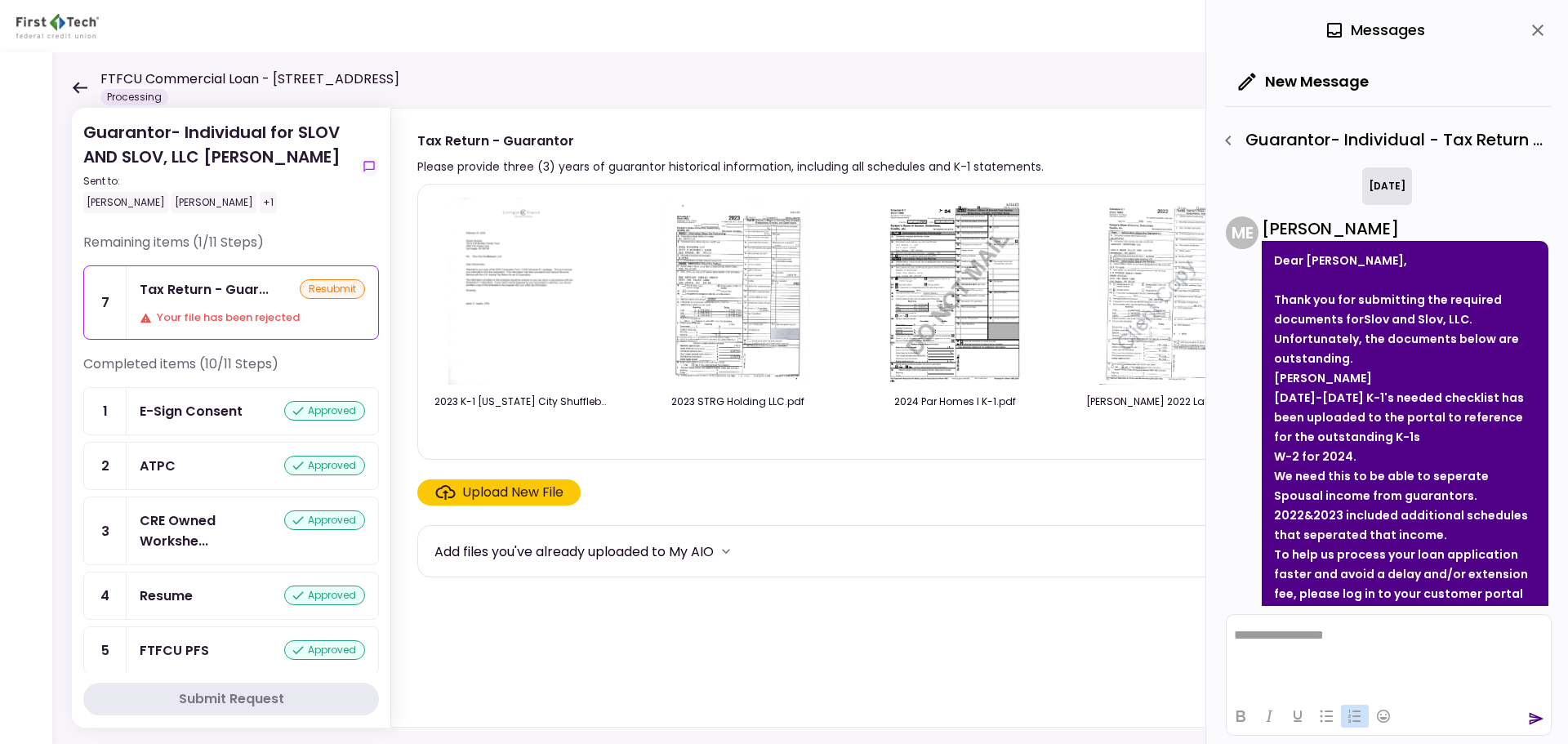
scroll to position [1304, 0]
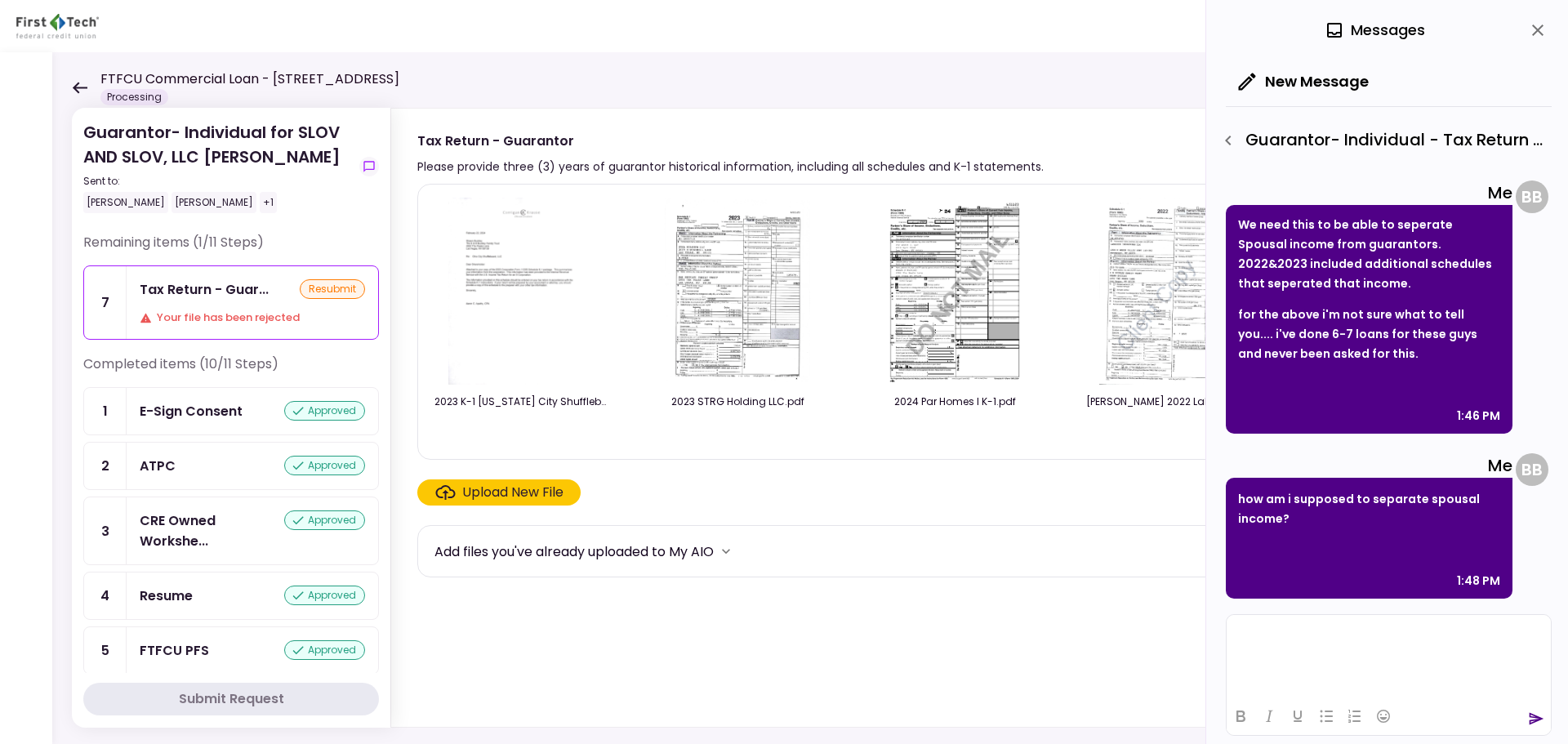
click at [1345, 653] on html at bounding box center [1389, 635] width 324 height 40
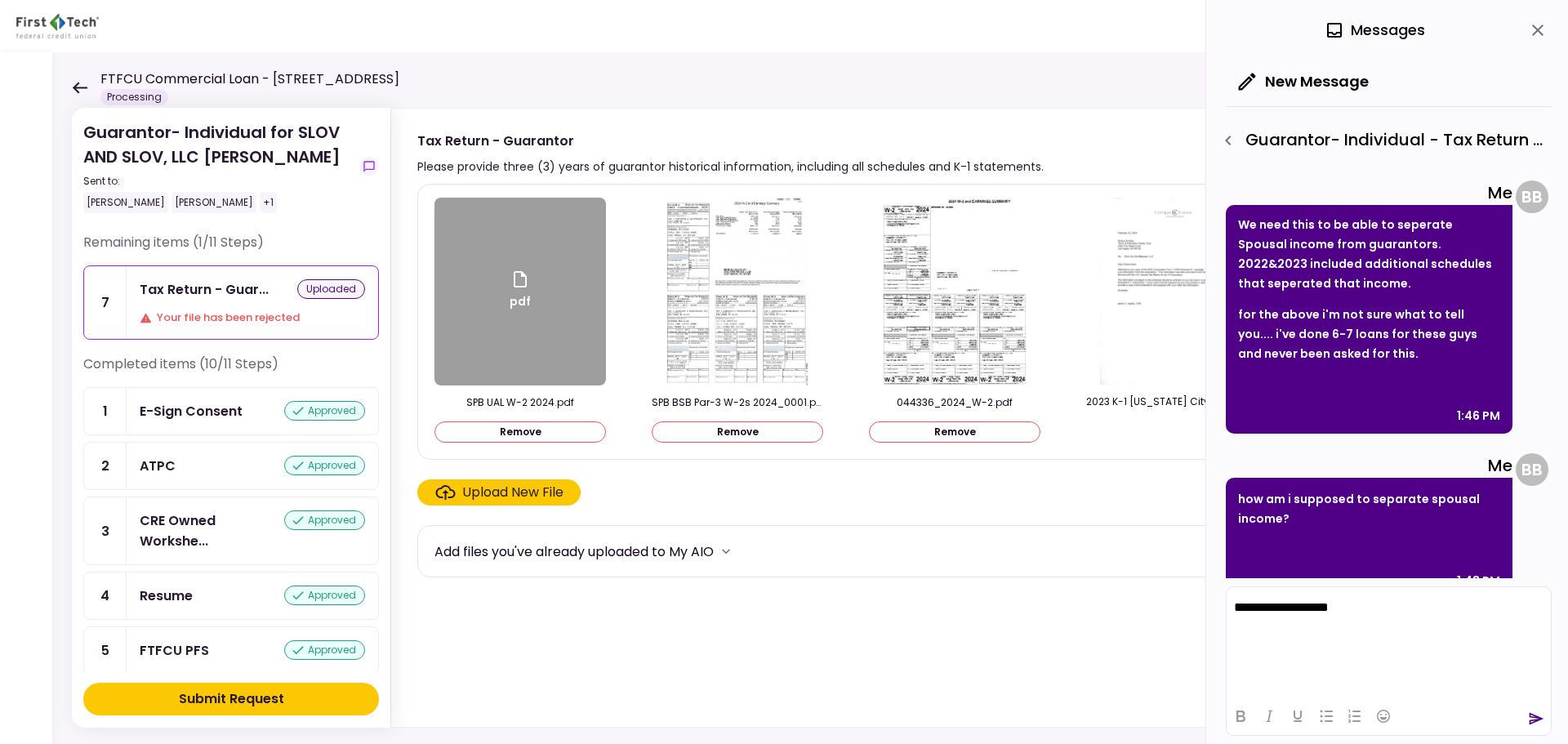
click at [635, 414] on div "pdf SPB UAL W-2 2024.pdf Remove SPB BSB Par-3 W-2s 2024_0001.pdf Remove 044336_…" at bounding box center [987, 321] width 1106 height 248
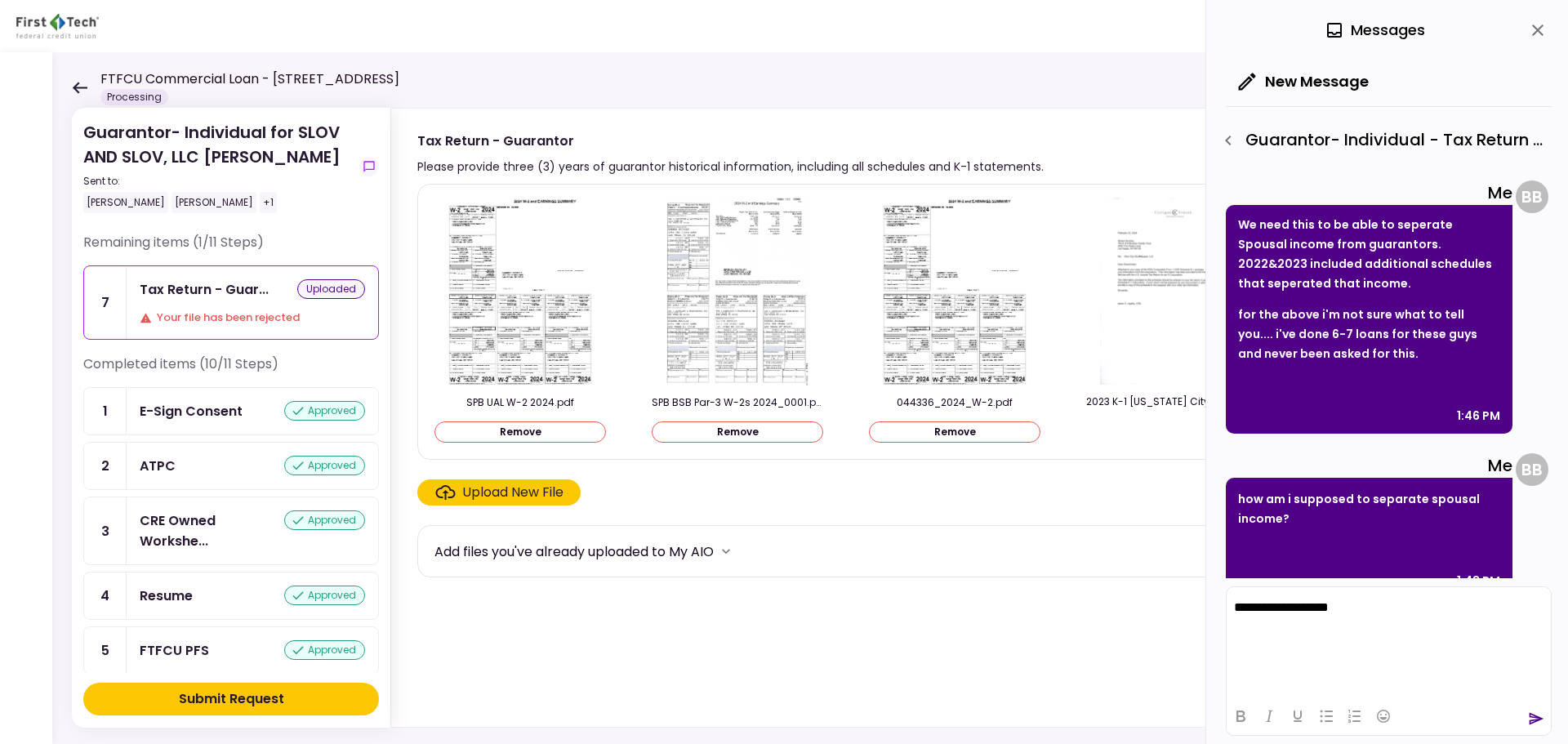
click at [1403, 615] on body "**********" at bounding box center [1389, 621] width 311 height 41
click at [1539, 721] on icon "send" at bounding box center [1536, 718] width 16 height 16
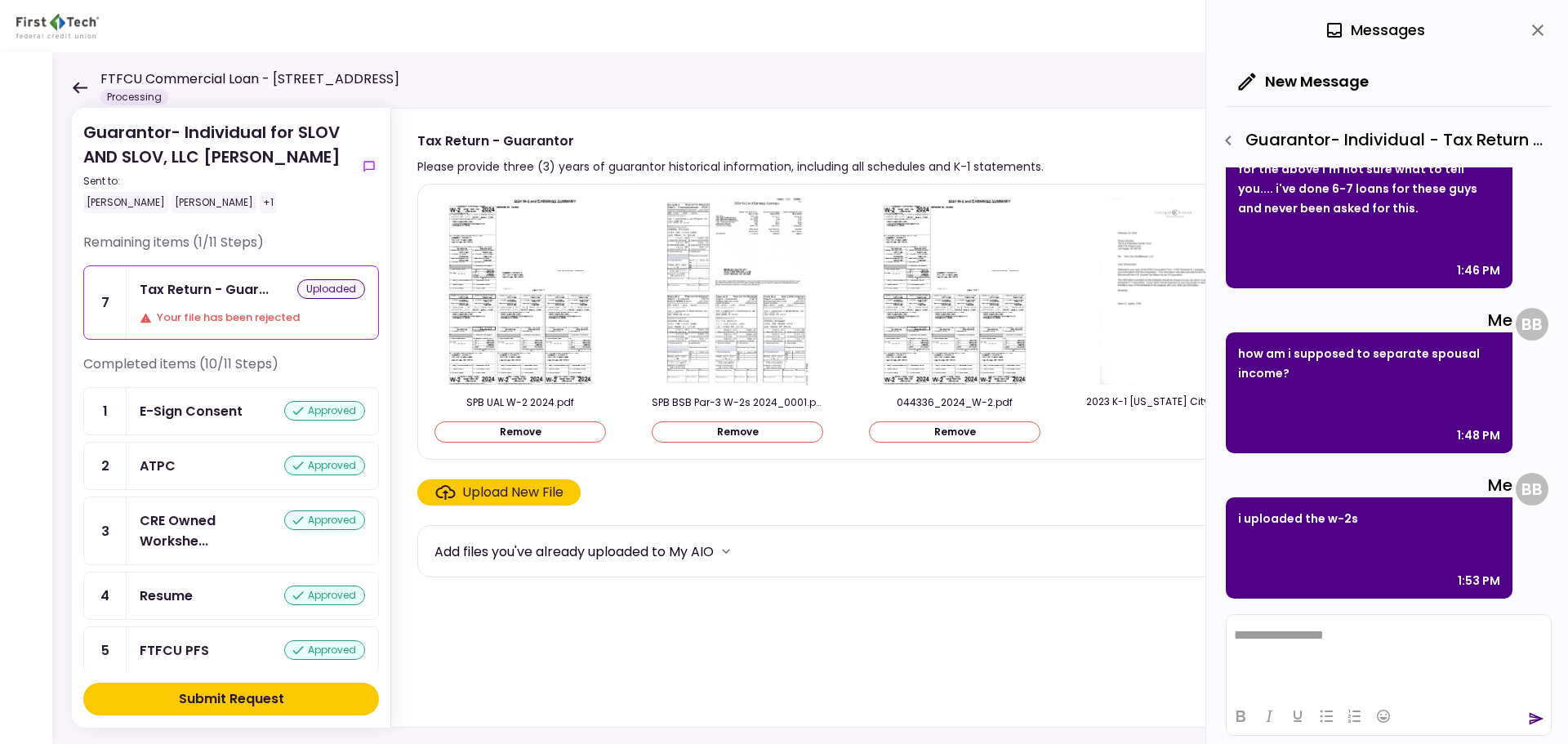
click at [318, 700] on button "Submit Request" at bounding box center [231, 699] width 296 height 33
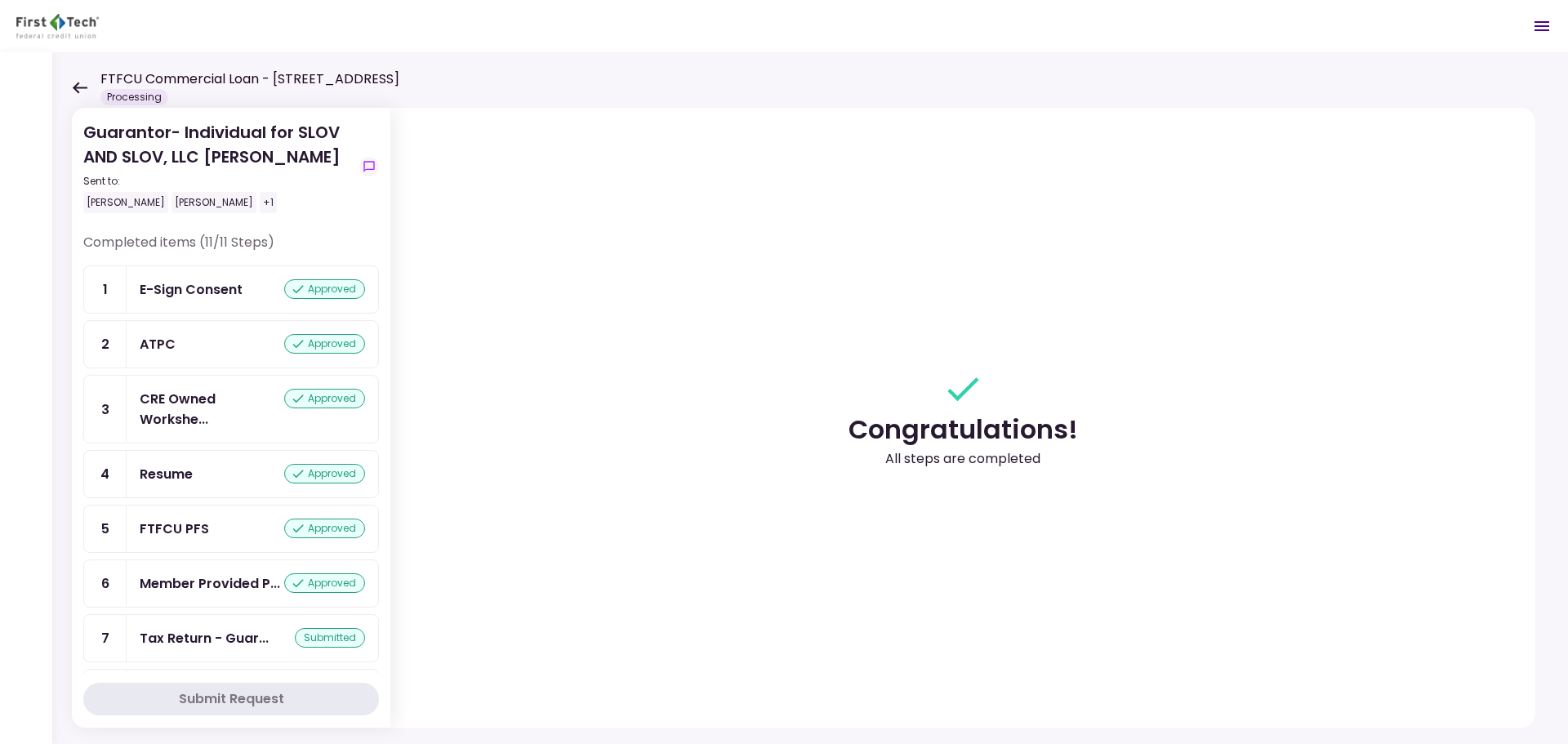
click at [77, 88] on icon at bounding box center [80, 87] width 15 height 11
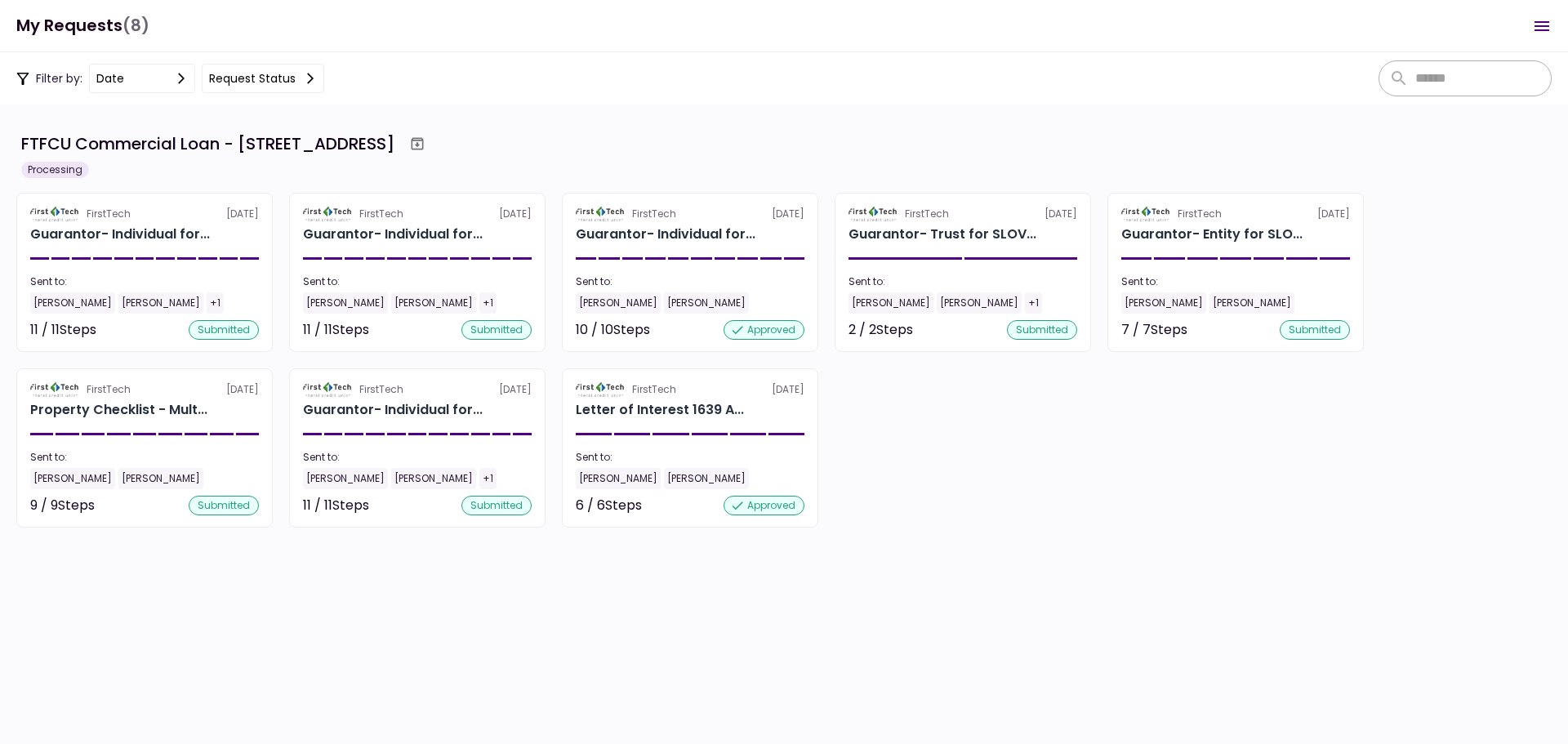
click at [438, 612] on section "FTFCU Commercial Loan - 1639 Alameda Ave Lakewood OH Processing FirstTech 14 Oc…" at bounding box center [784, 424] width 1568 height 640
